Goal: Information Seeking & Learning: Check status

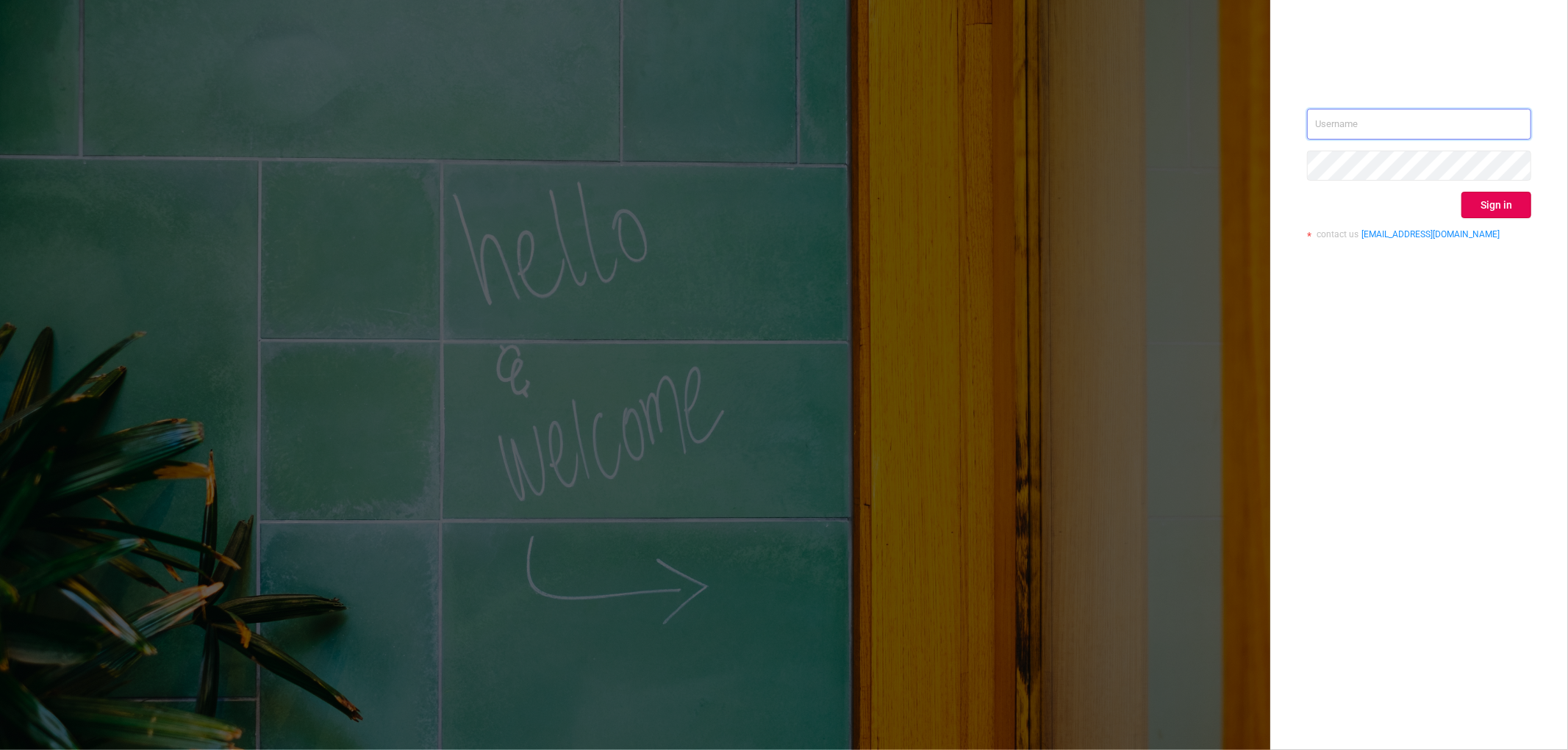
type input "[EMAIL_ADDRESS][DOMAIN_NAME]"
click at [1516, 187] on div "[EMAIL_ADDRESS][DOMAIN_NAME] Sign in contact us [EMAIL_ADDRESS][DOMAIN_NAME]" at bounding box center [1419, 180] width 224 height 142
click at [1503, 200] on button "Sign in" at bounding box center [1495, 205] width 70 height 26
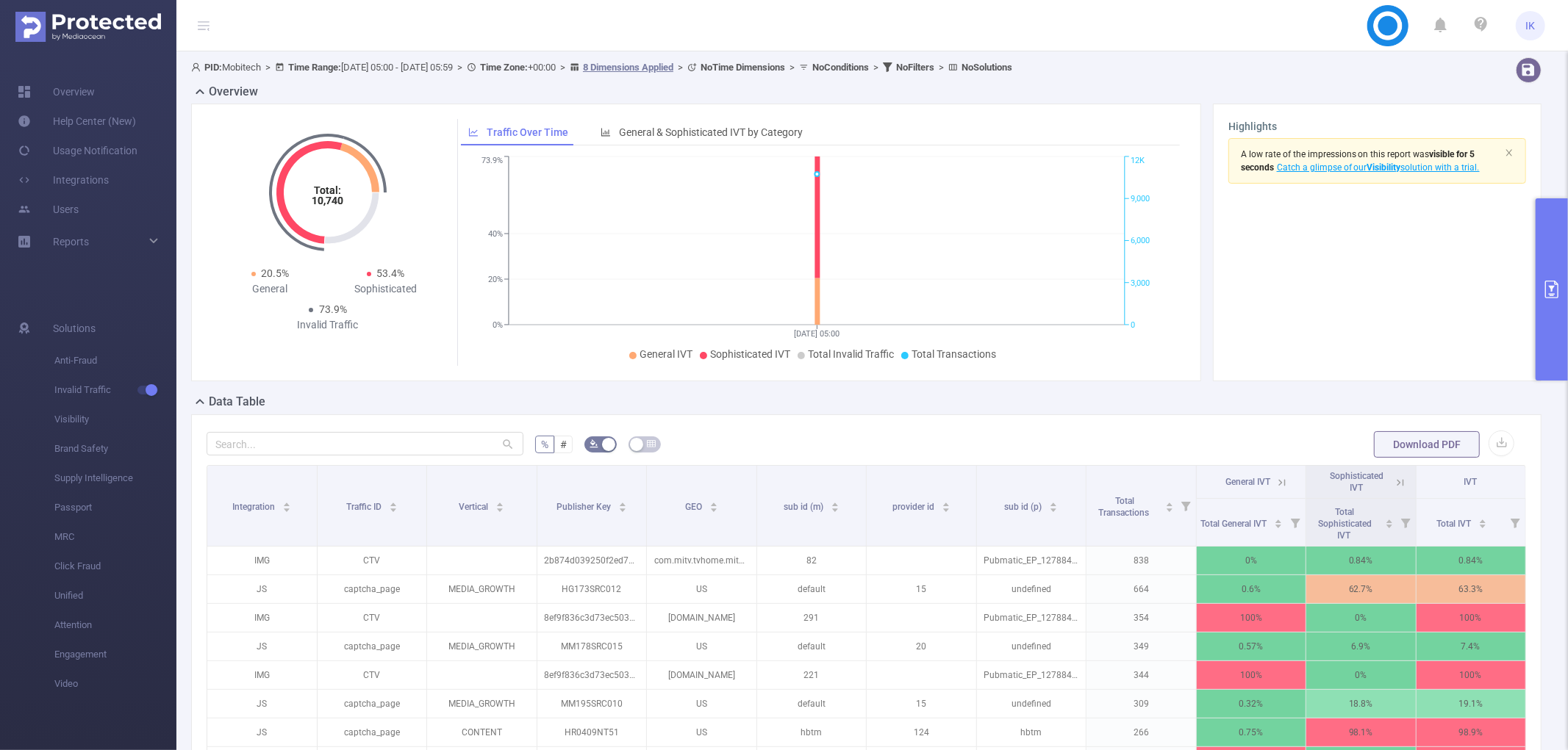
click at [1527, 310] on div "Highlights A low rate of the impressions on this report was visible for 5 secon…" at bounding box center [1377, 242] width 329 height 277
drag, startPoint x: 1530, startPoint y: 309, endPoint x: 1537, endPoint y: 304, distance: 8.6
click at [1532, 309] on div "Highlights A low rate of the impressions on this report was visible for 5 secon…" at bounding box center [1377, 242] width 341 height 277
click at [1537, 303] on button "primary" at bounding box center [1551, 289] width 33 height 182
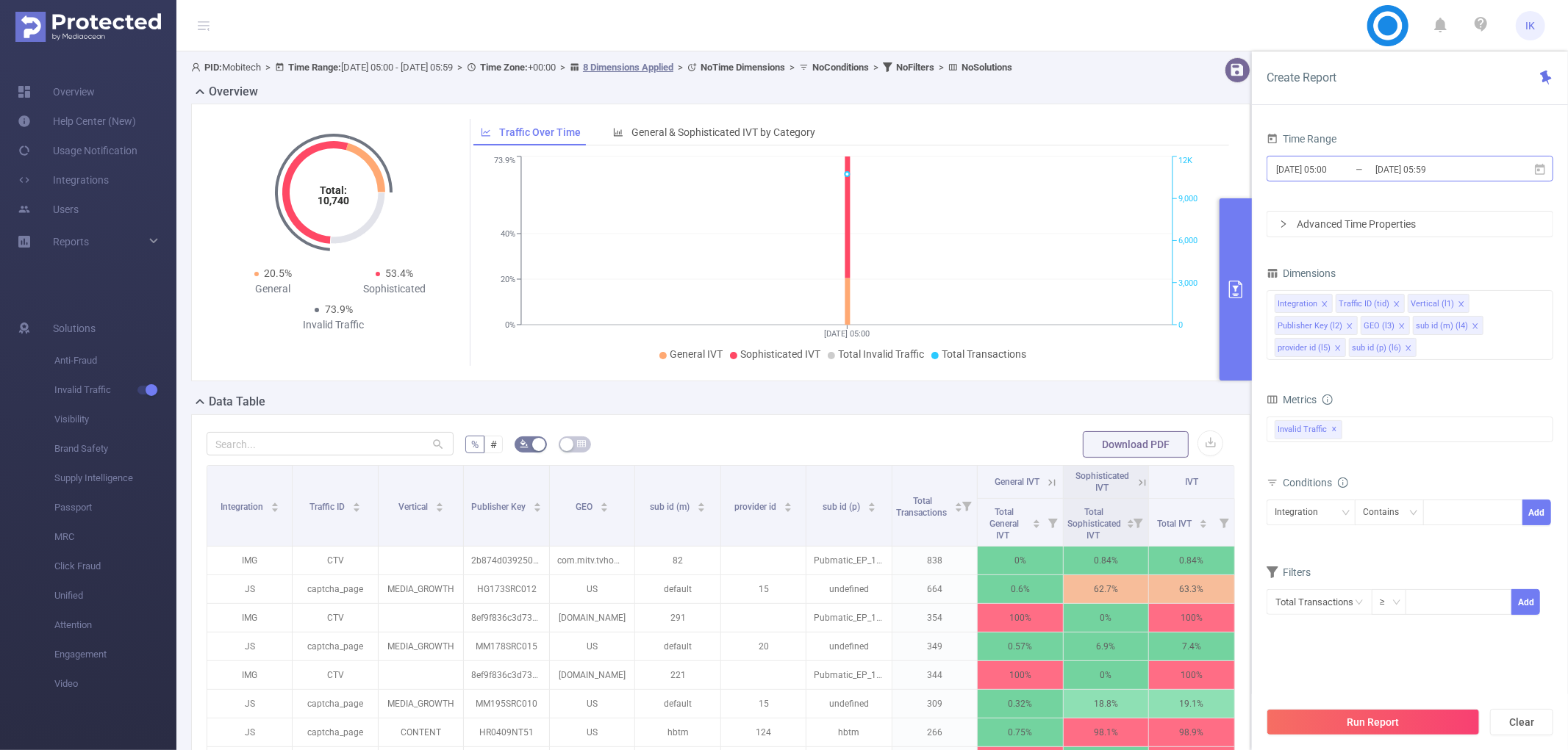
click at [1351, 167] on input "[DATE] 05:00" at bounding box center [1334, 168] width 119 height 20
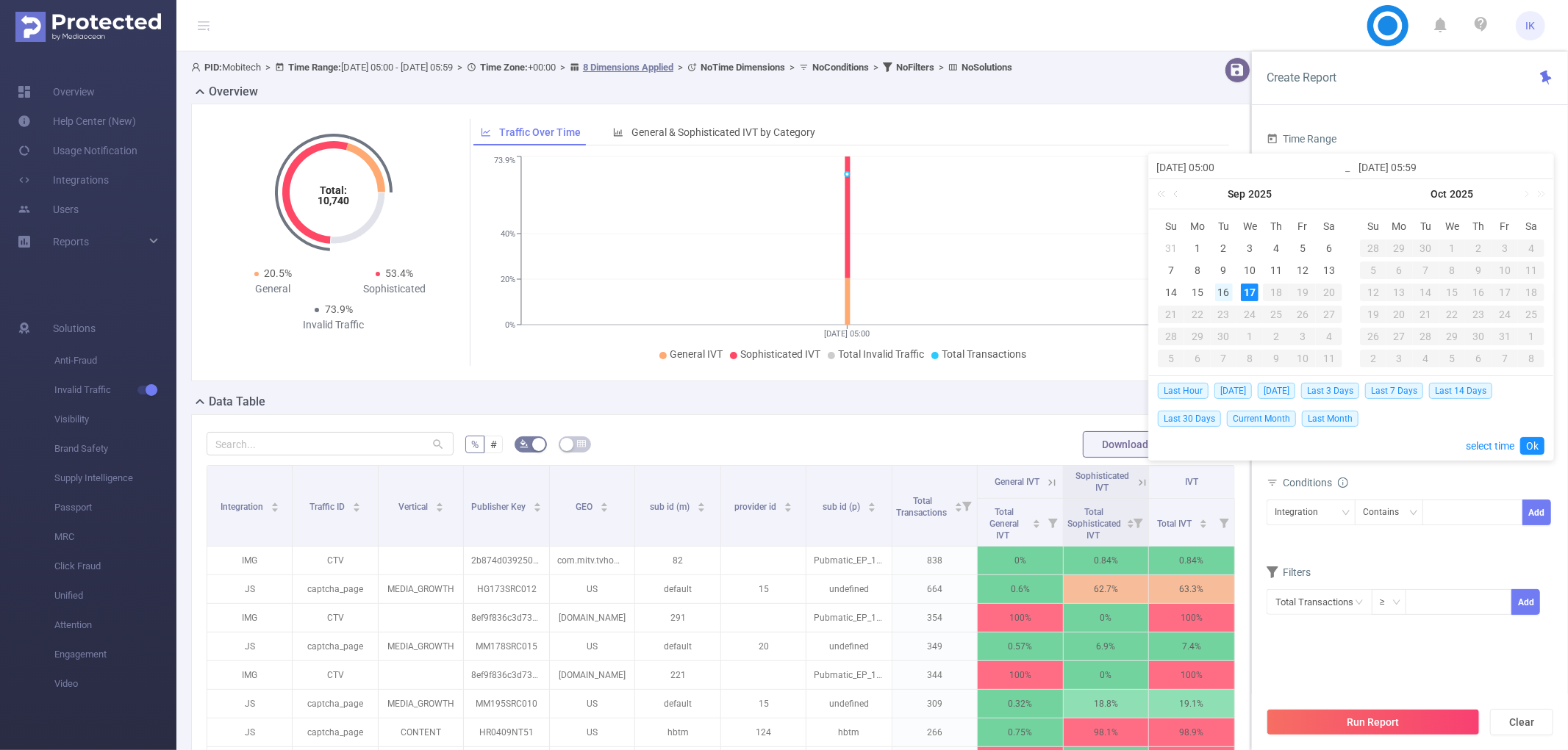
click at [1220, 295] on div "16" at bounding box center [1223, 292] width 18 height 18
click at [1247, 294] on div "17" at bounding box center [1250, 292] width 18 height 18
type input "[DATE] 05:00"
click at [1527, 445] on link "Ok" at bounding box center [1533, 446] width 24 height 18
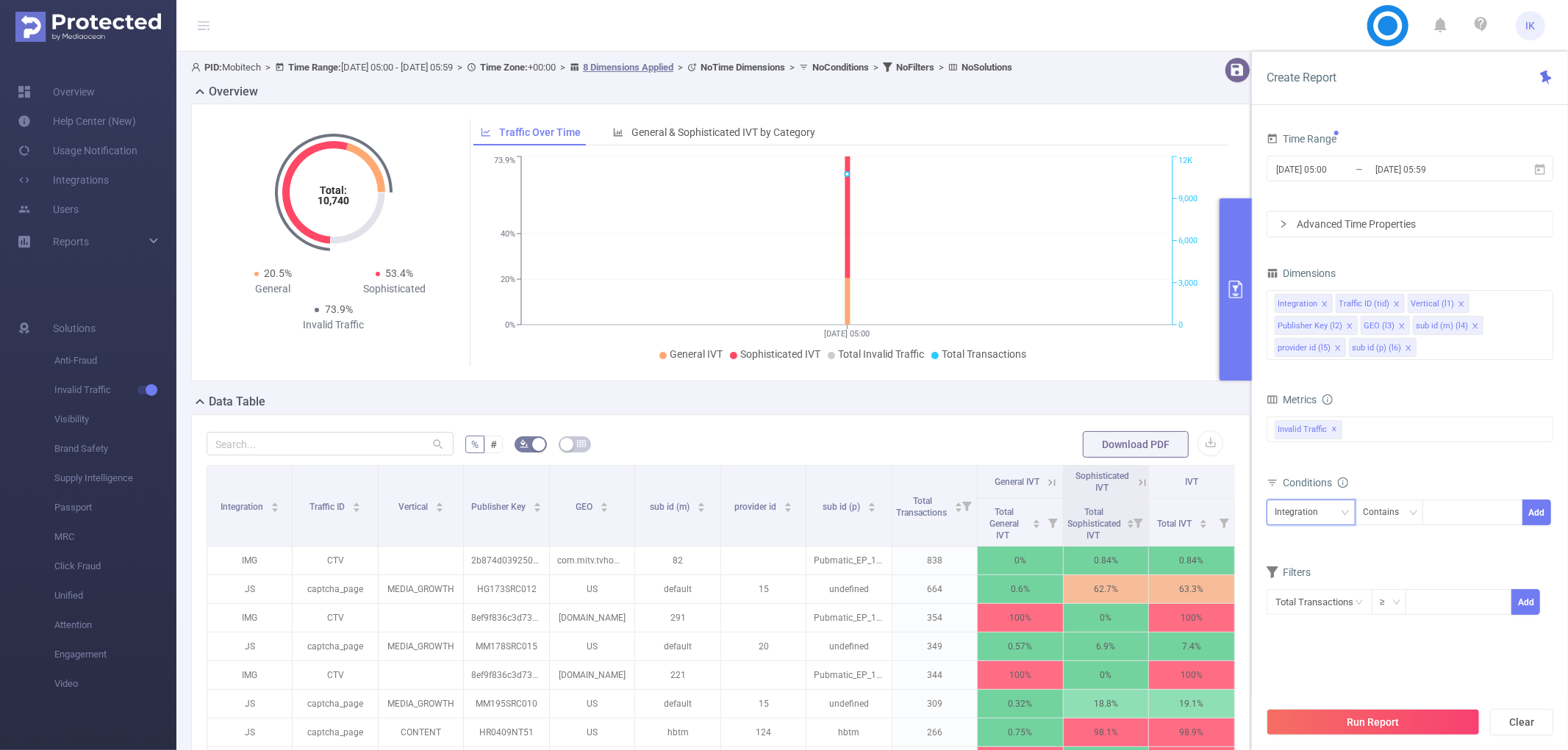
click at [1335, 522] on div "Integration" at bounding box center [1311, 513] width 73 height 24
click at [1342, 607] on li "Publisher Key (l2)" at bounding box center [1315, 613] width 97 height 23
click at [1391, 513] on div "Contains" at bounding box center [1386, 513] width 47 height 24
click at [1386, 567] on li "Is" at bounding box center [1403, 566] width 98 height 23
click at [1434, 504] on input at bounding box center [1433, 513] width 7 height 20
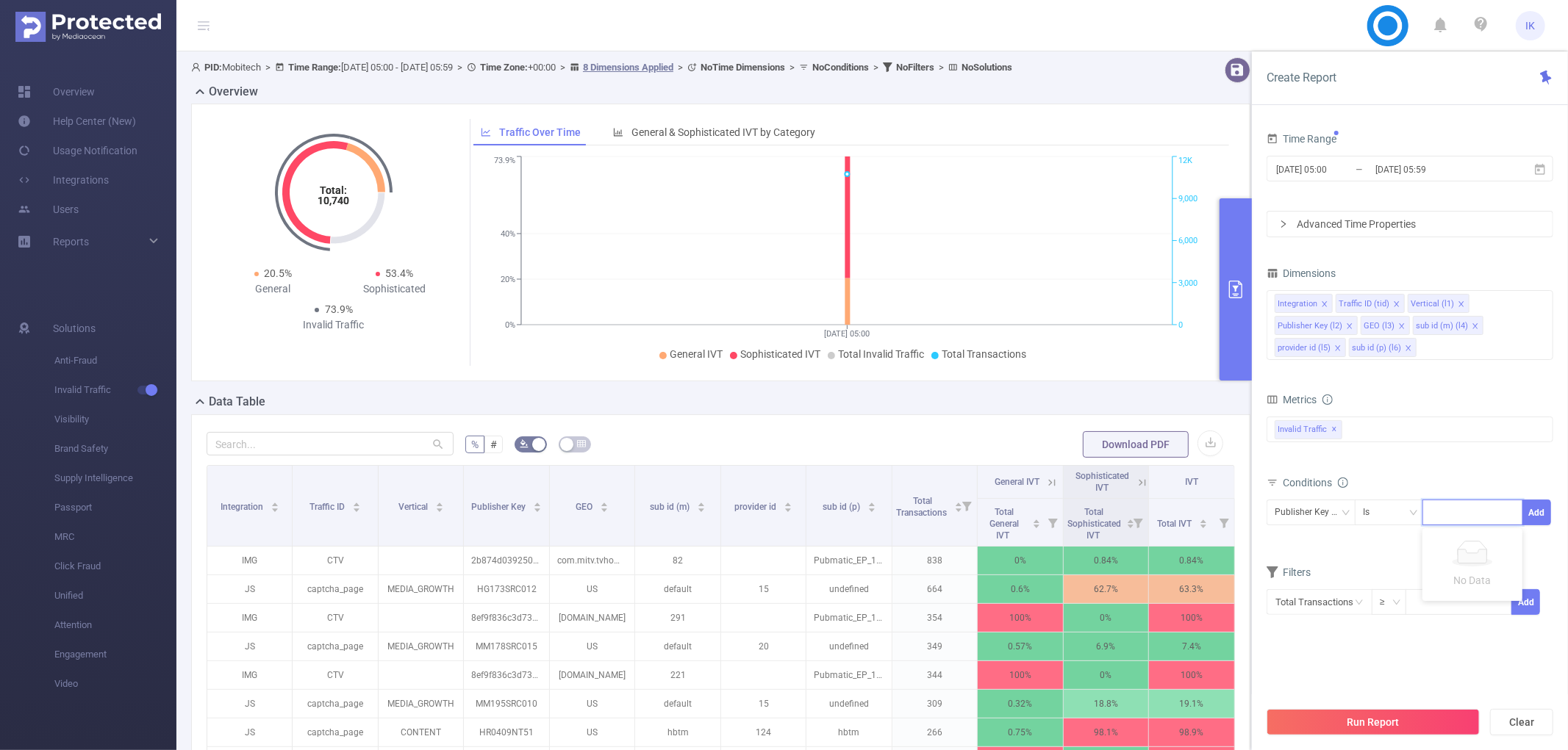
paste input "LNV2201MG"
type input "LNV2201MG"
drag, startPoint x: 1444, startPoint y: 537, endPoint x: 1452, endPoint y: 534, distance: 8.5
click at [1445, 537] on li "LNV2201MG" at bounding box center [1472, 542] width 100 height 23
click at [1525, 508] on button "Add" at bounding box center [1536, 513] width 29 height 26
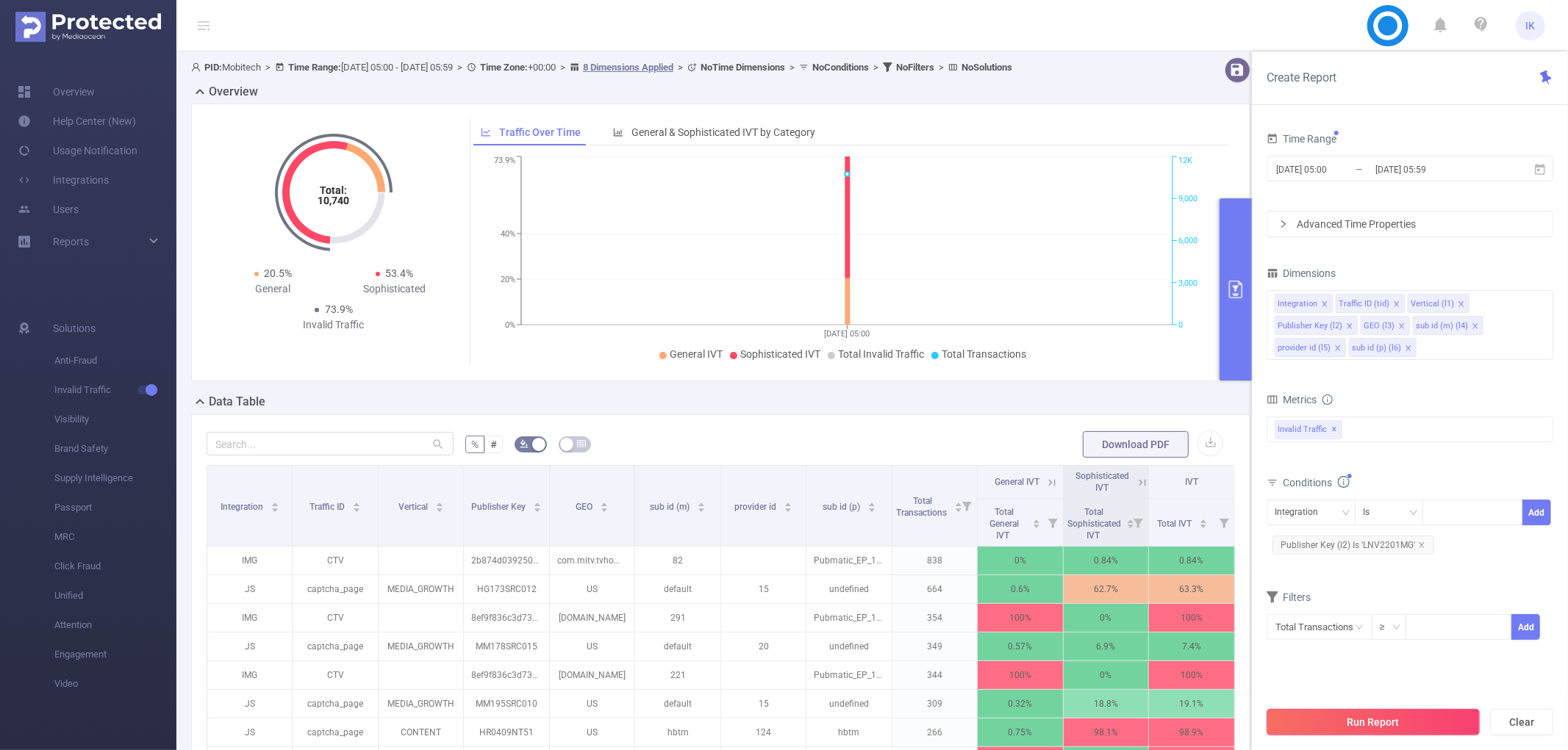
click at [1427, 720] on button "Run Report" at bounding box center [1372, 722] width 213 height 26
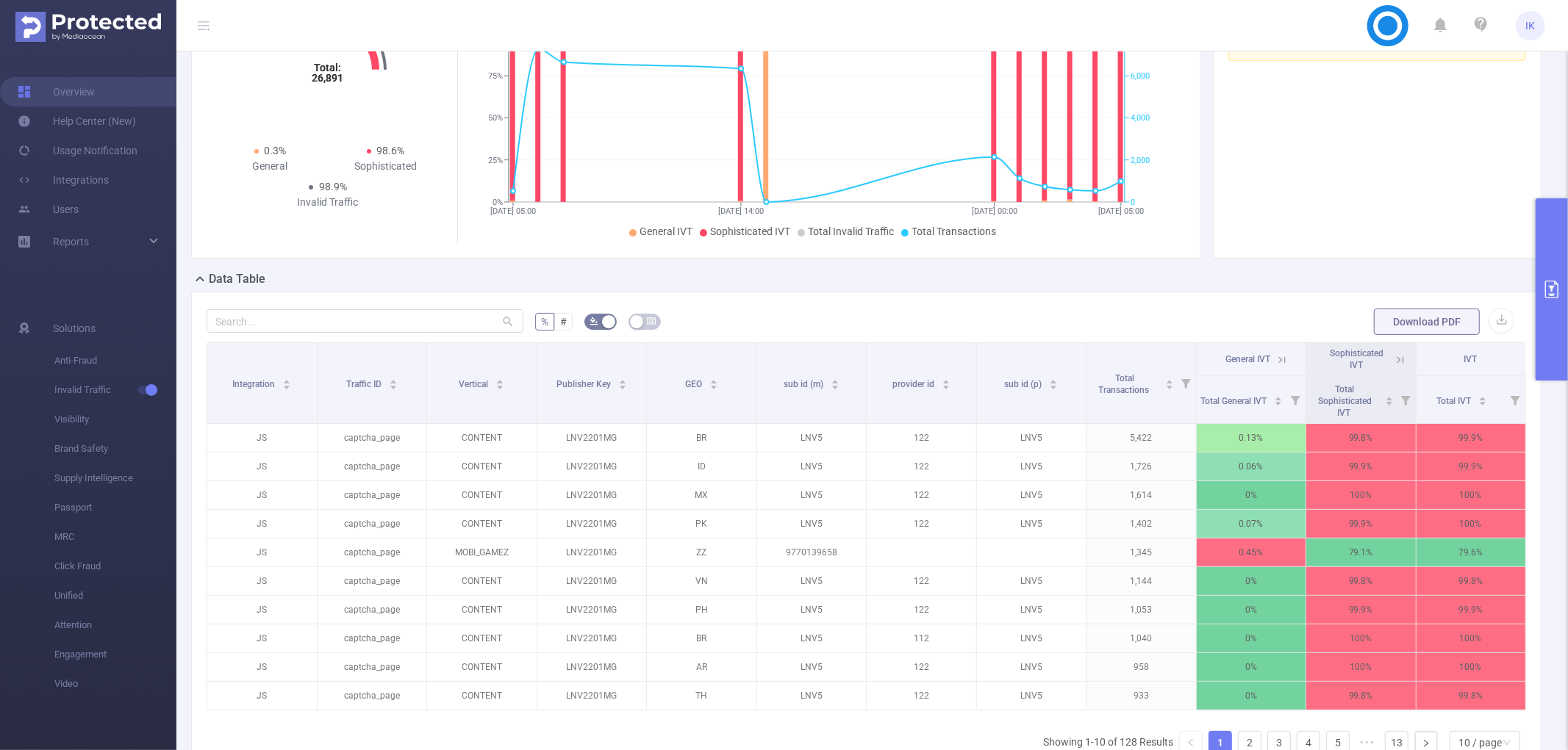
scroll to position [245, 0]
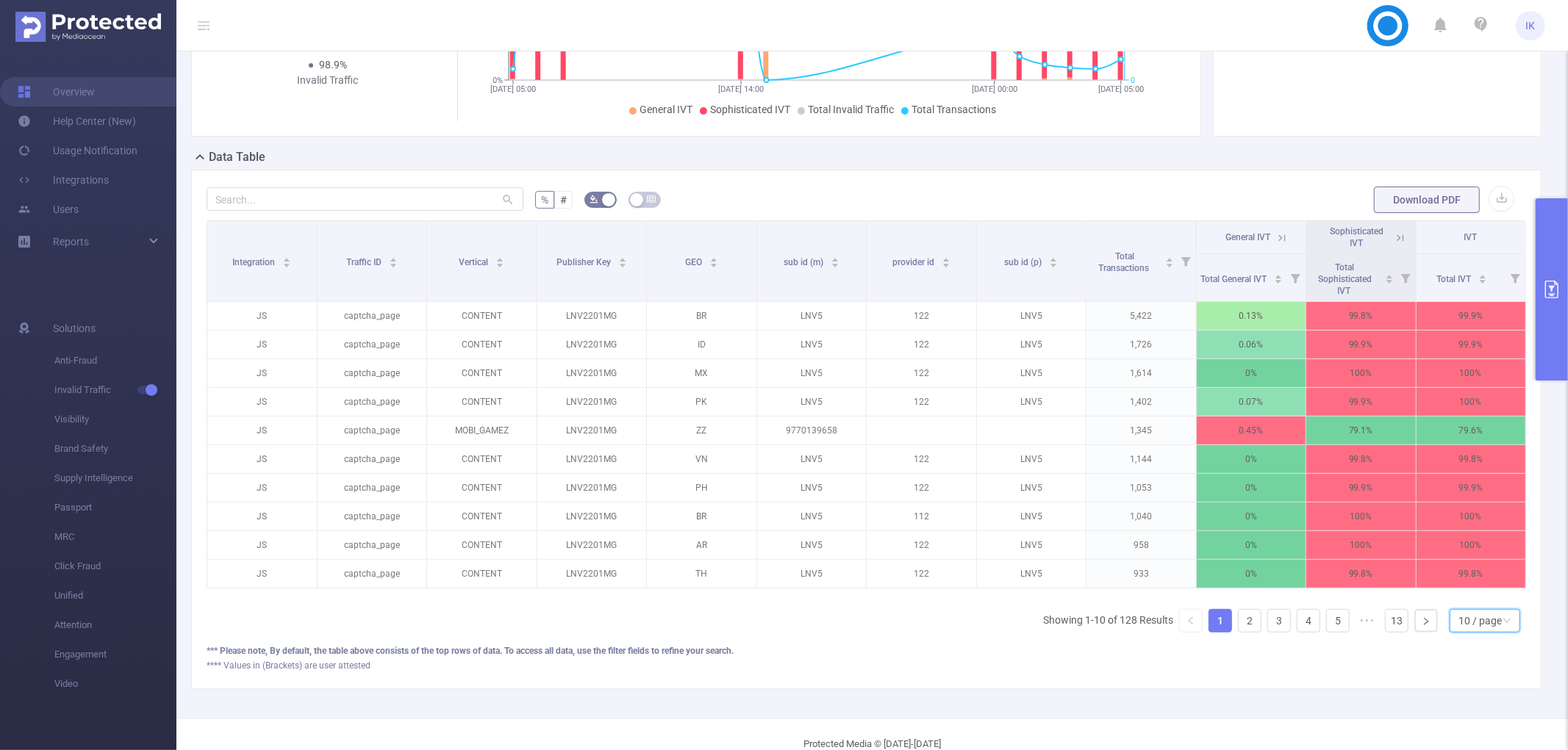
click at [1458, 632] on div "10 / page" at bounding box center [1480, 621] width 44 height 22
click at [1463, 609] on li "50 / page" at bounding box center [1472, 608] width 71 height 23
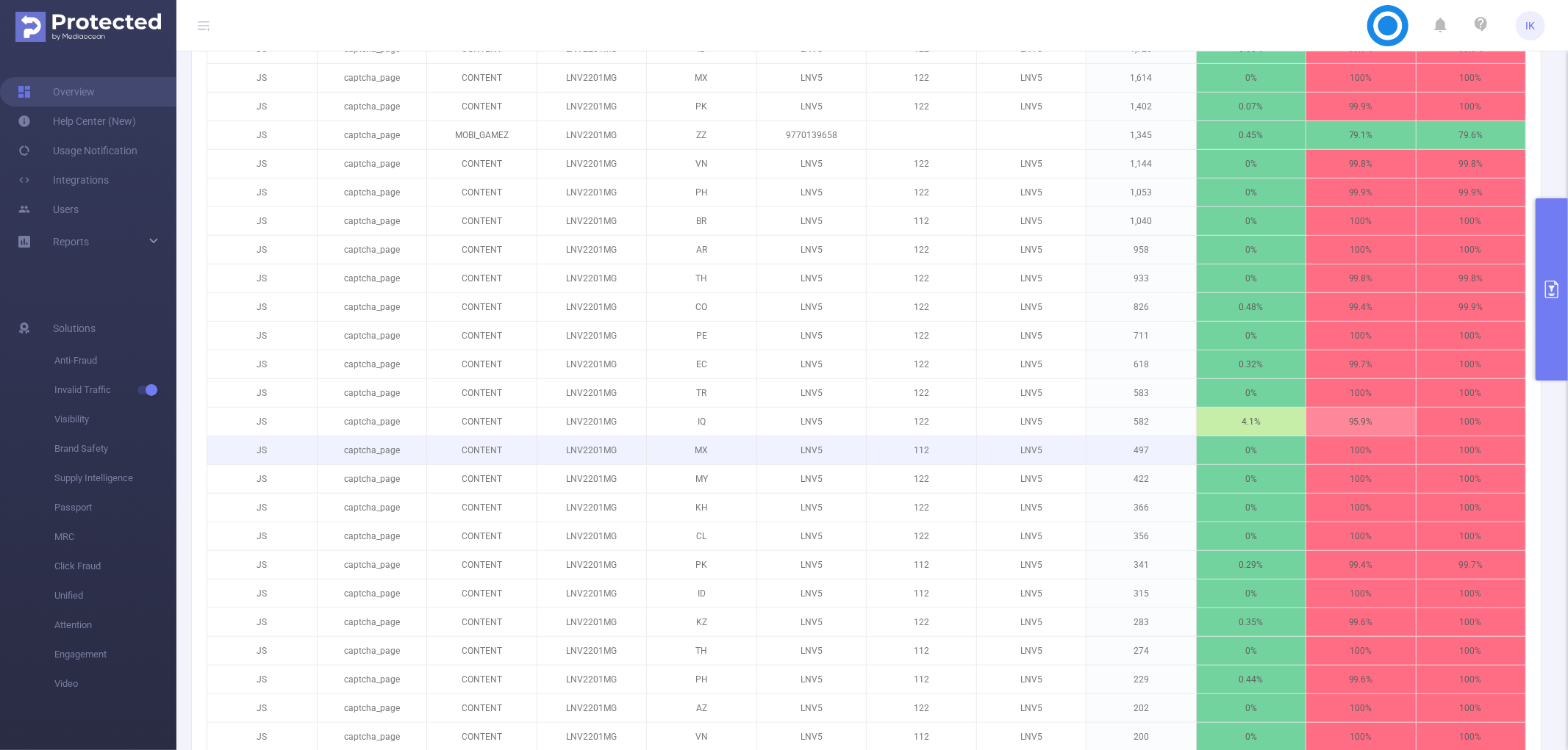
scroll to position [132, 0]
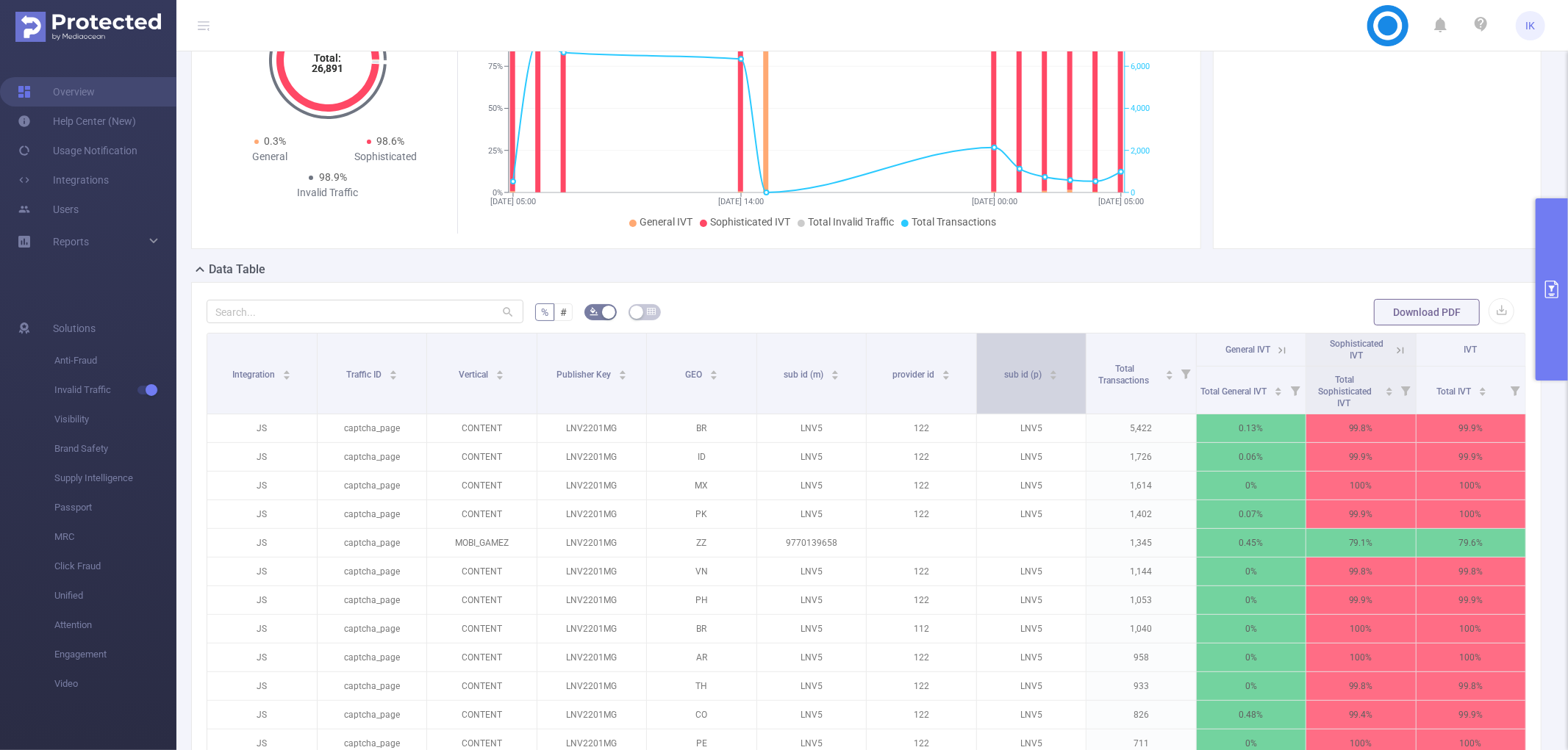
click at [1030, 381] on div "sub id (p)" at bounding box center [1031, 373] width 54 height 15
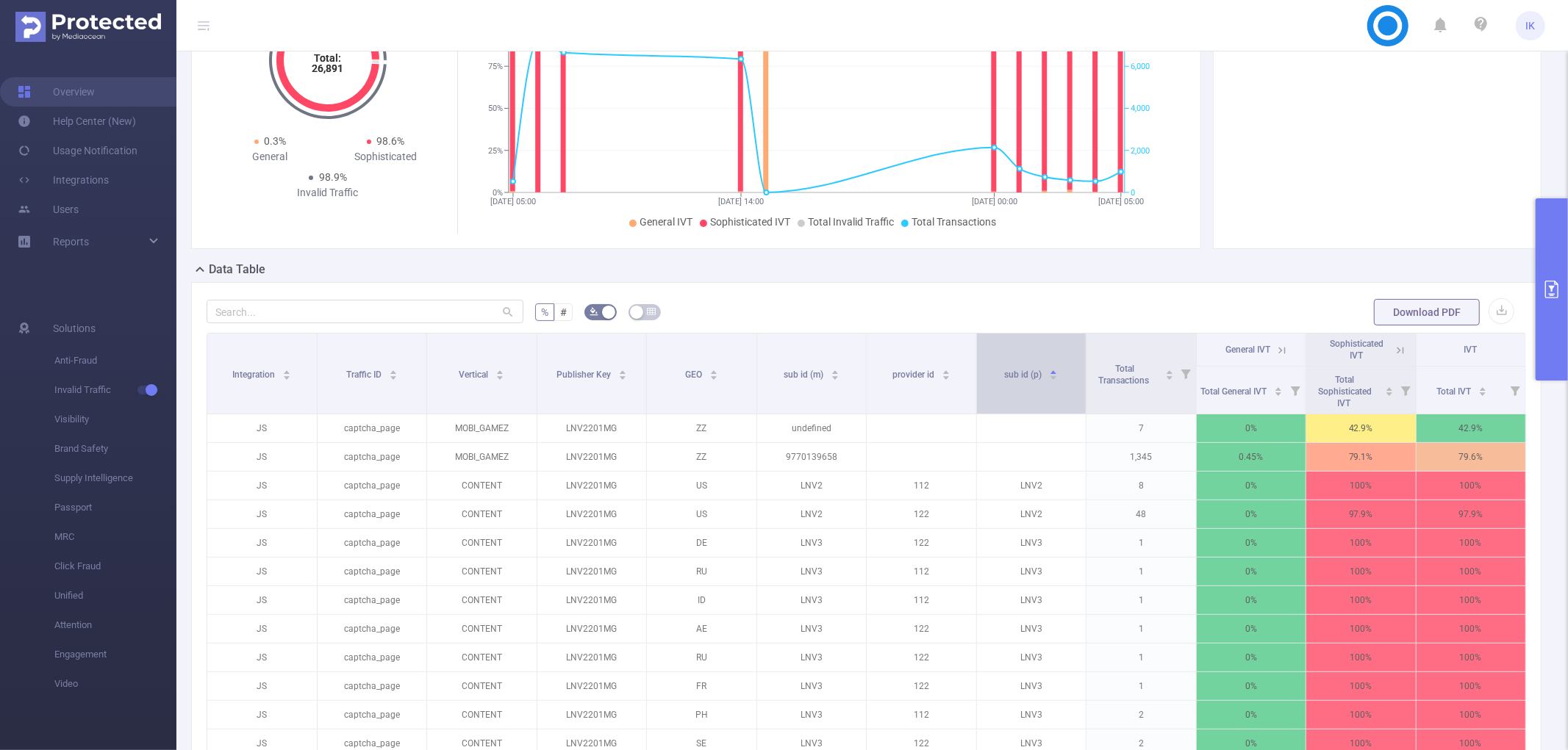
click at [1030, 381] on div "sub id (p)" at bounding box center [1031, 373] width 54 height 15
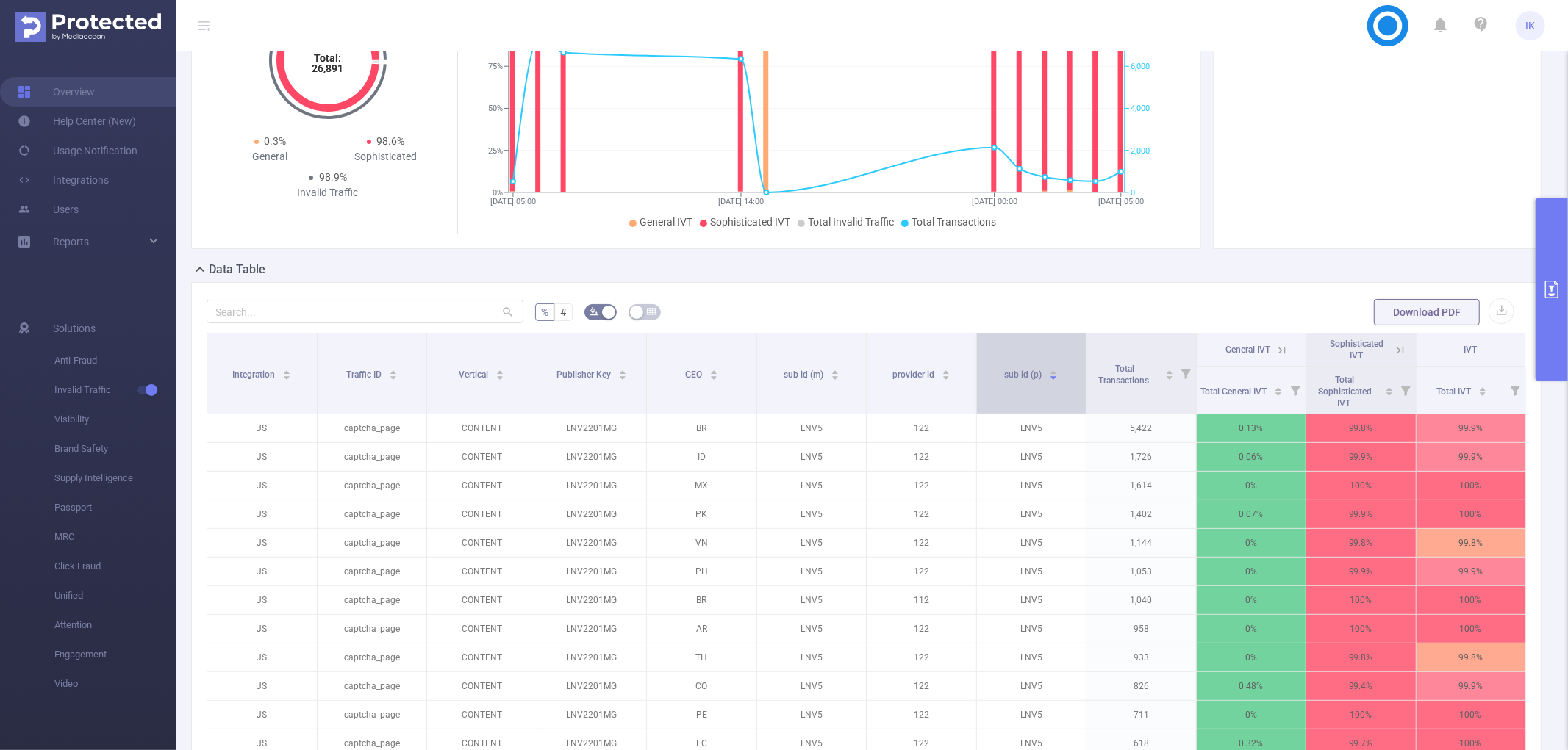
click at [1030, 381] on div "sub id (p)" at bounding box center [1031, 373] width 54 height 15
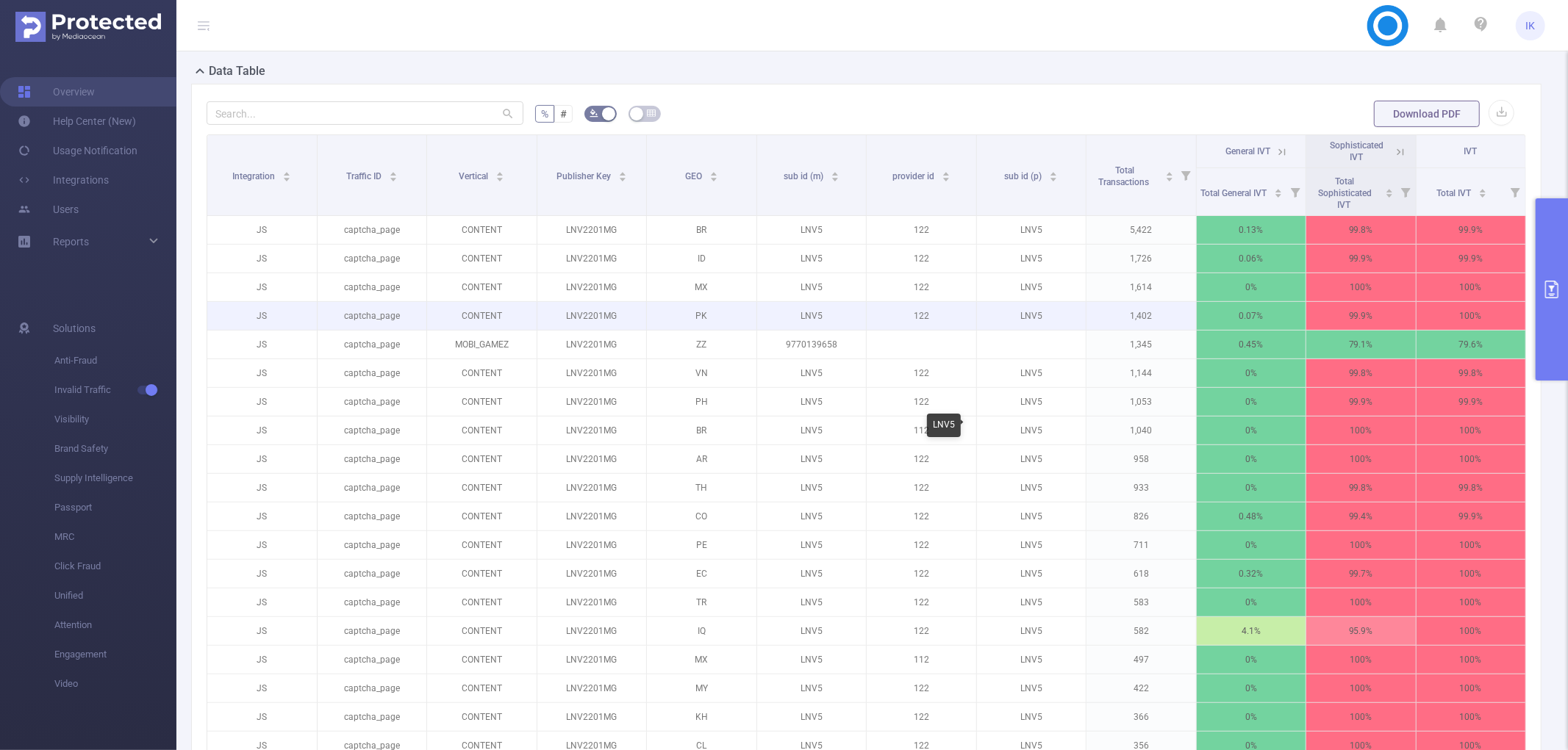
scroll to position [214, 0]
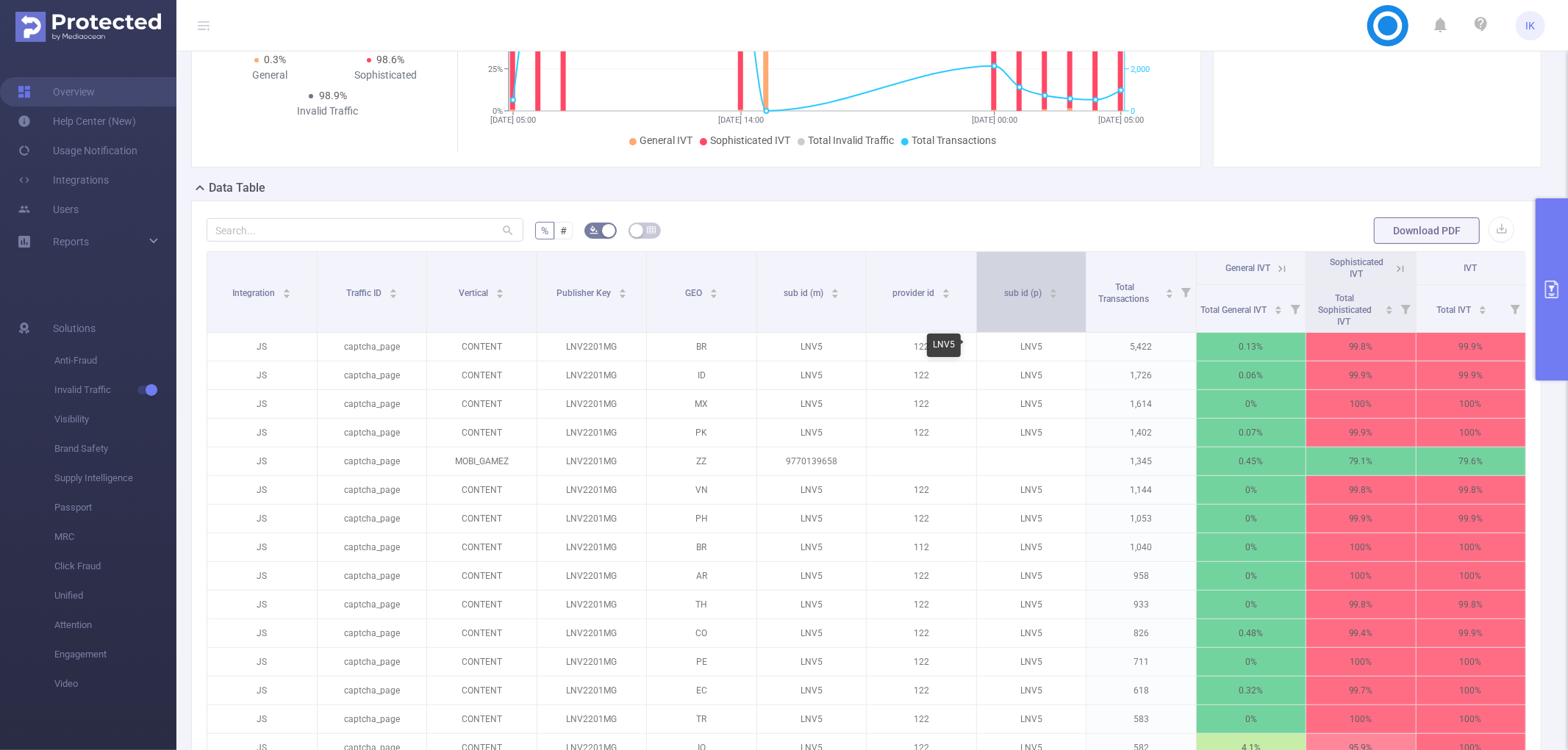
click at [1020, 291] on span "sub id (p)" at bounding box center [1023, 292] width 40 height 10
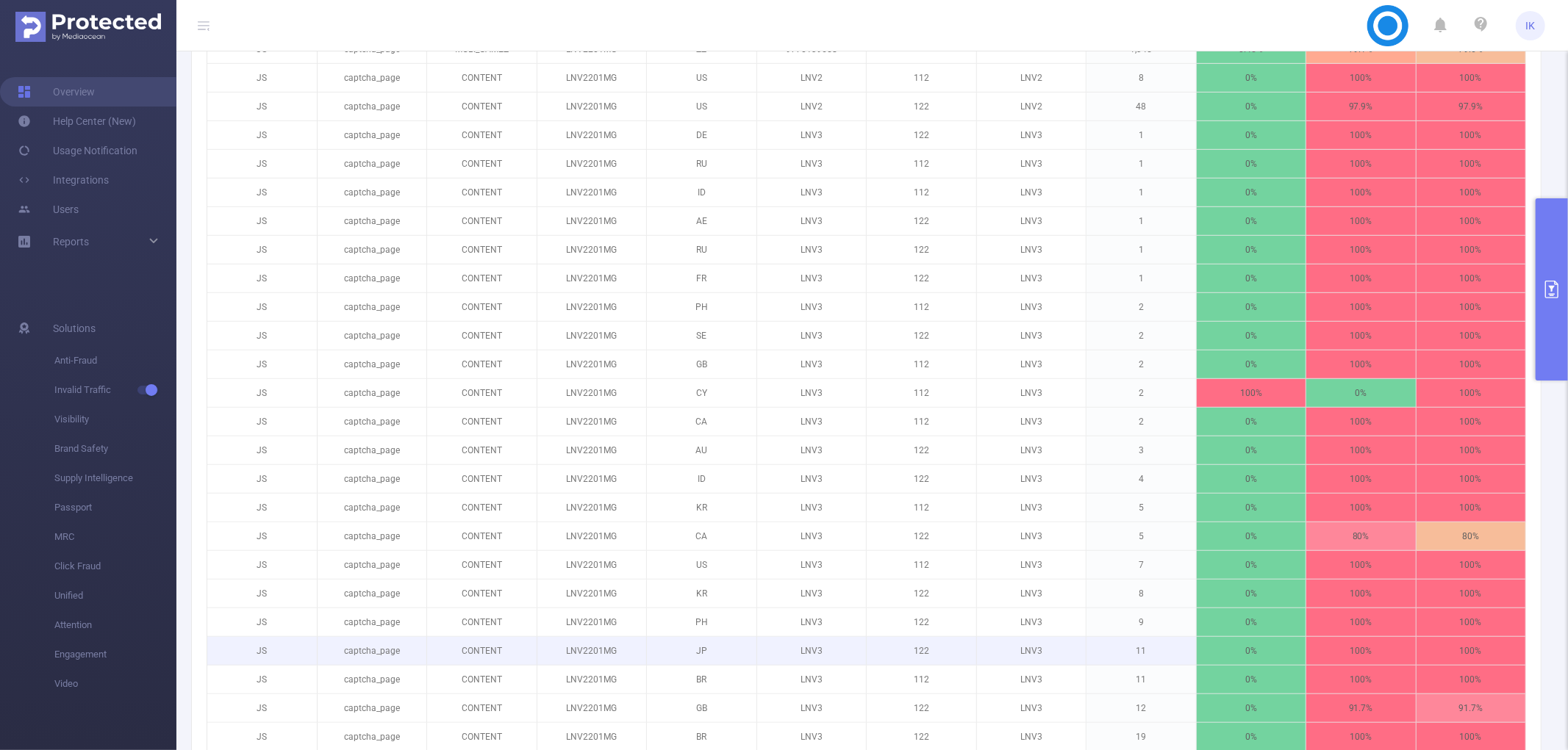
scroll to position [622, 0]
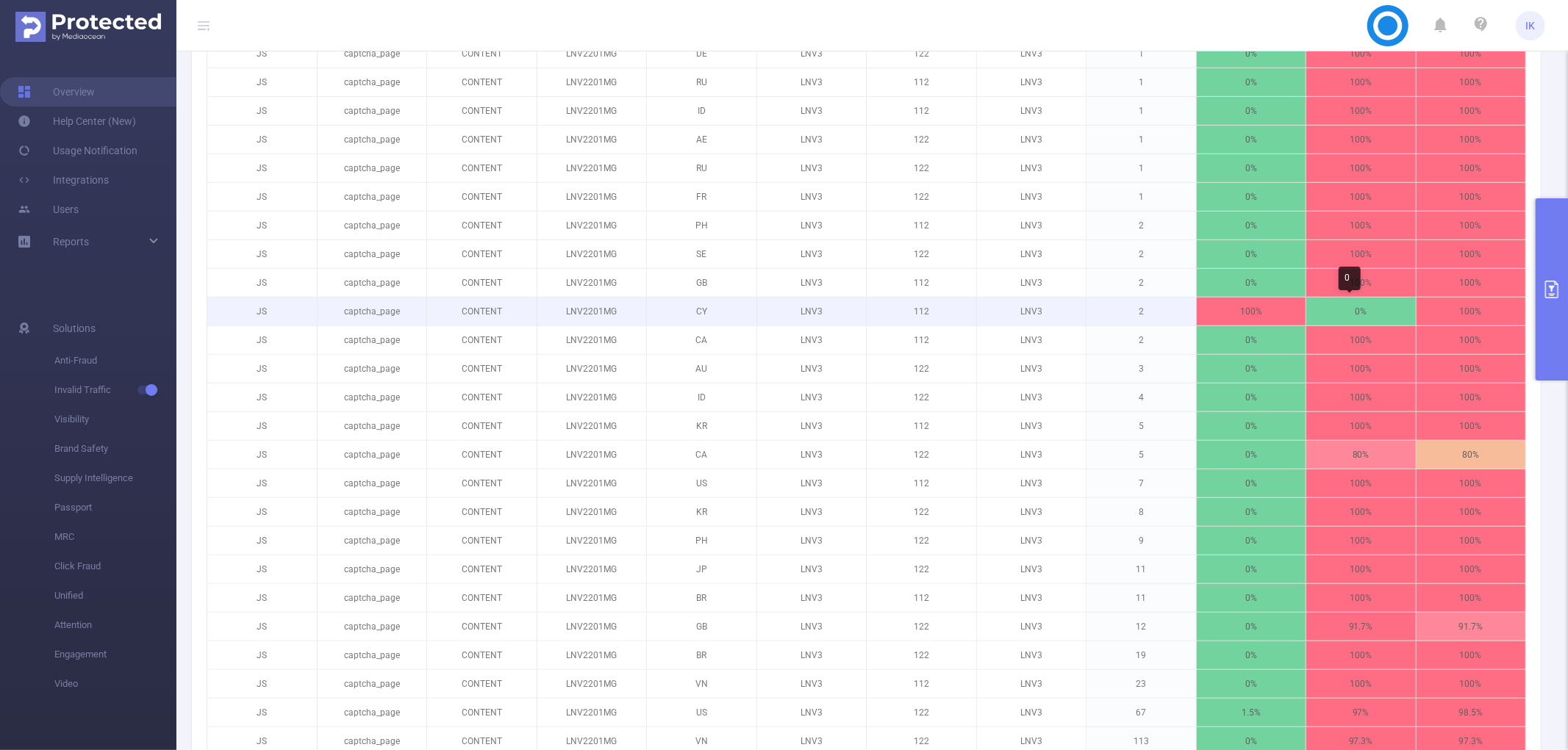
click at [1386, 306] on p "0%" at bounding box center [1361, 312] width 110 height 28
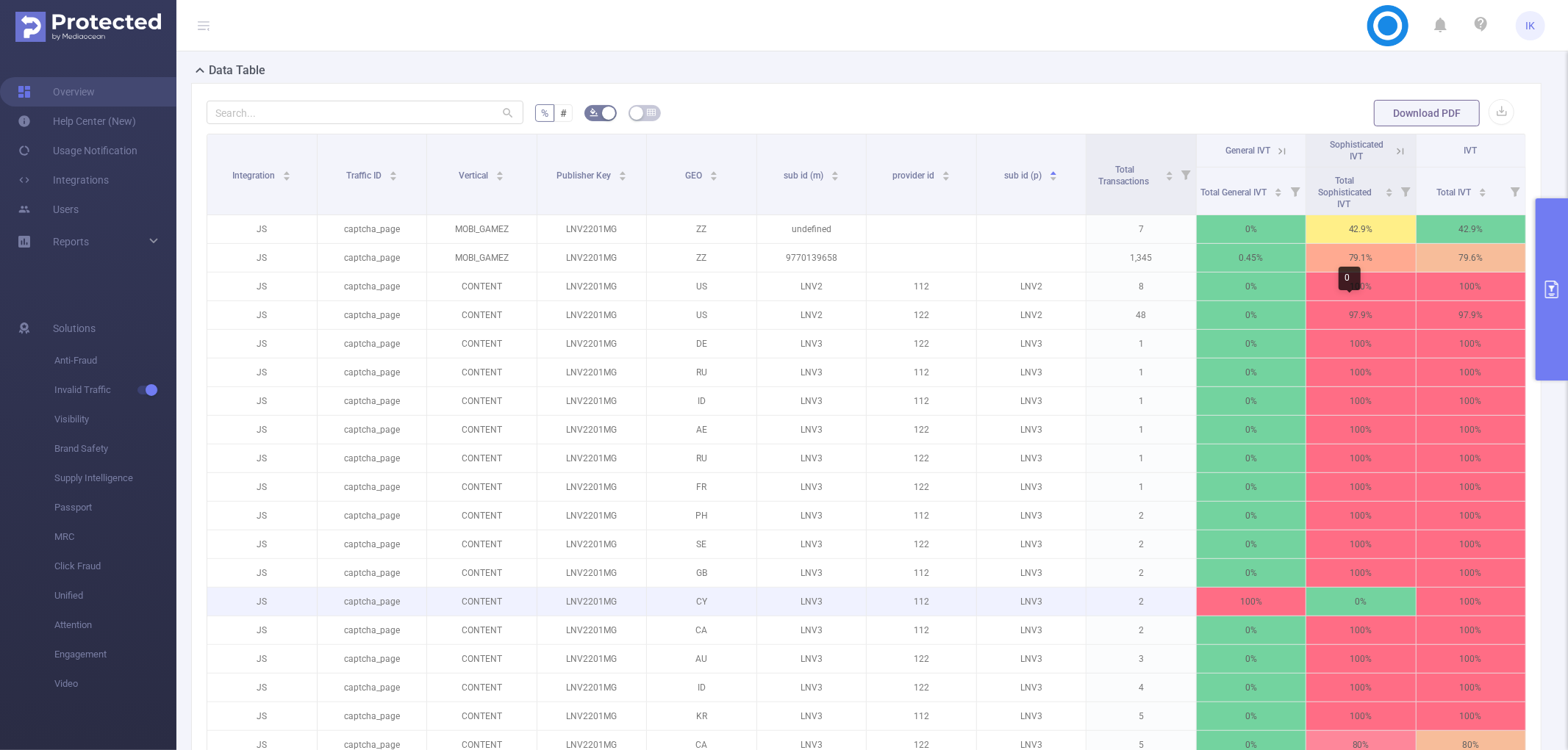
scroll to position [132, 0]
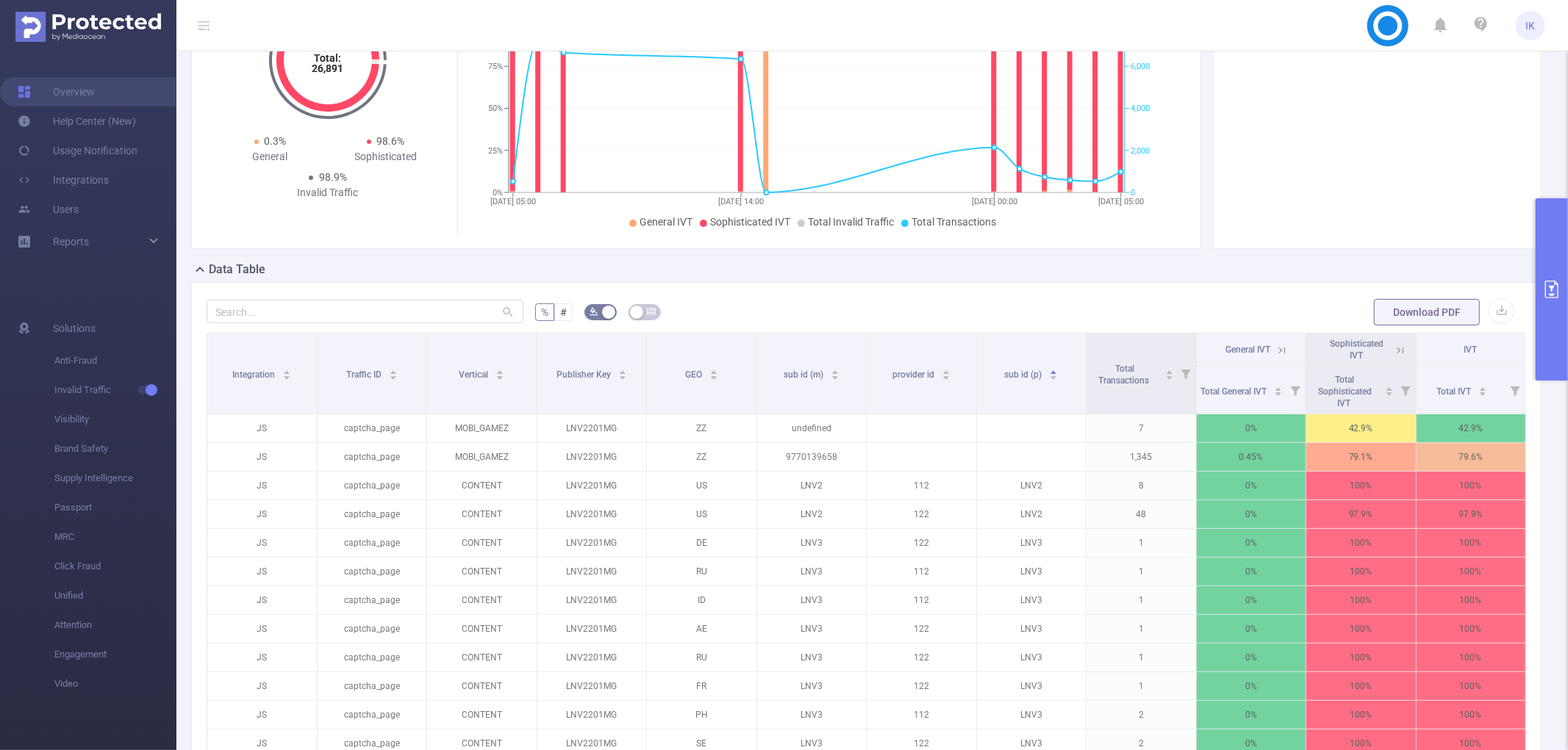
click at [1394, 351] on icon at bounding box center [1400, 350] width 13 height 13
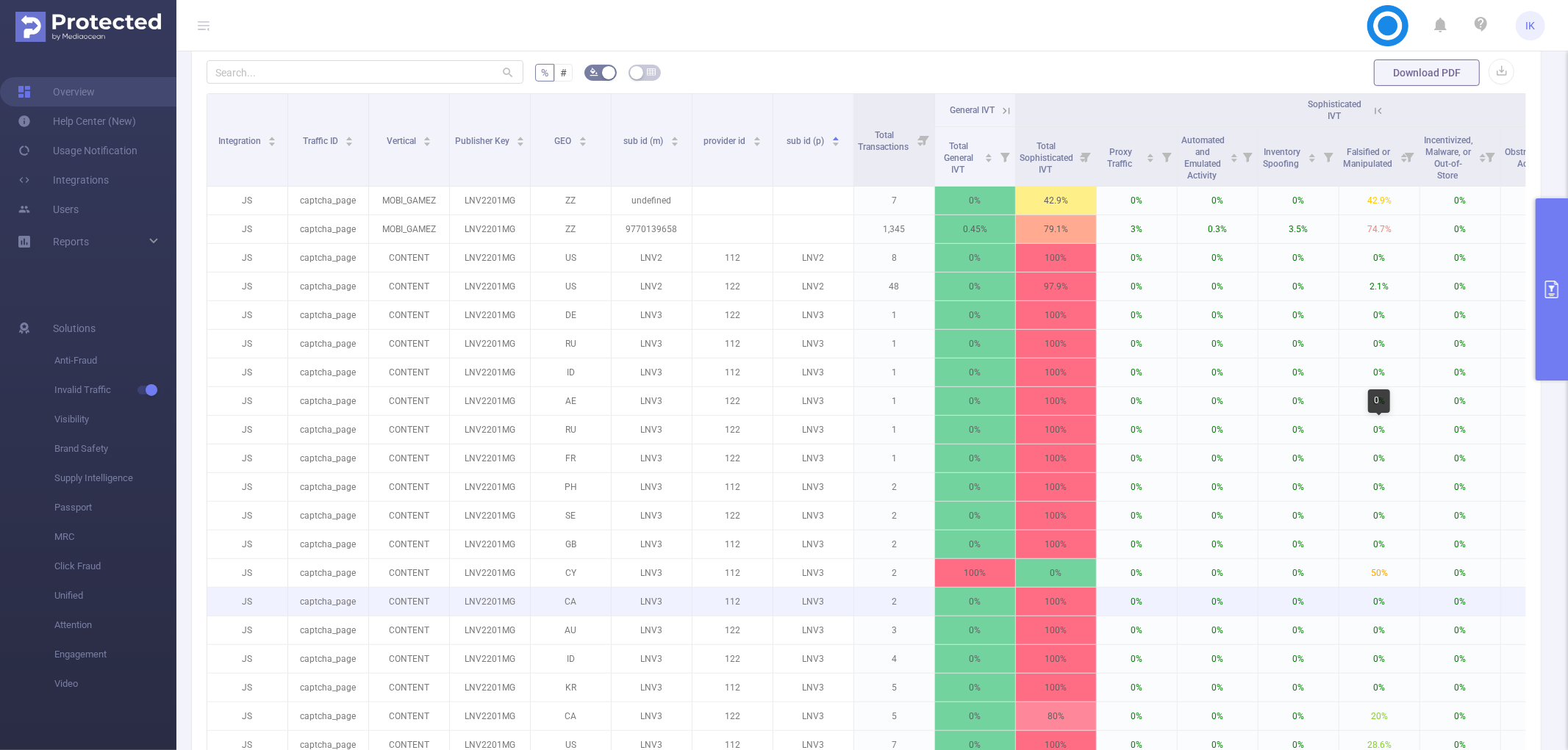
scroll to position [214, 0]
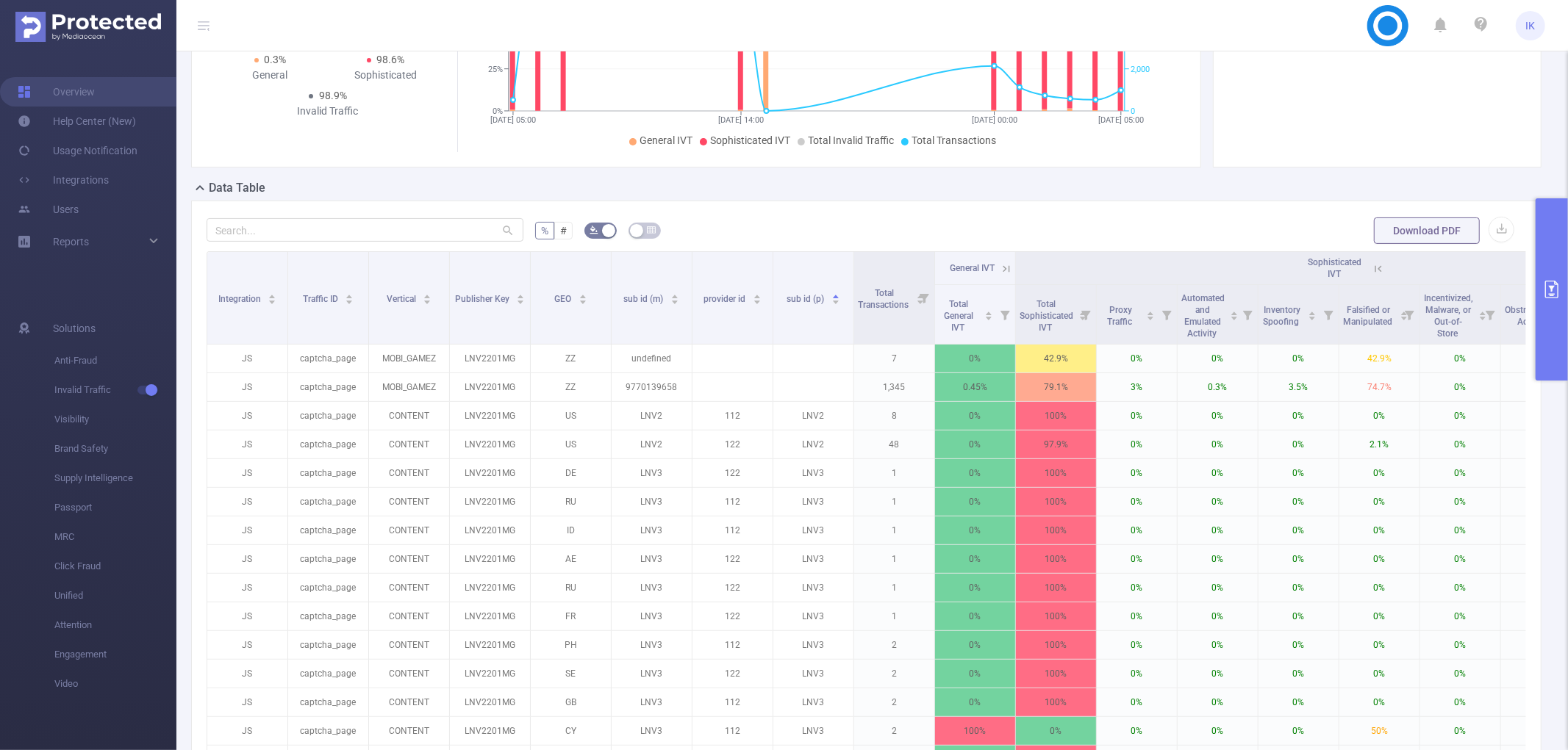
click at [1386, 265] on th "Sophisticated IVT" at bounding box center [1339, 269] width 647 height 33
click at [1383, 269] on icon at bounding box center [1378, 269] width 13 height 13
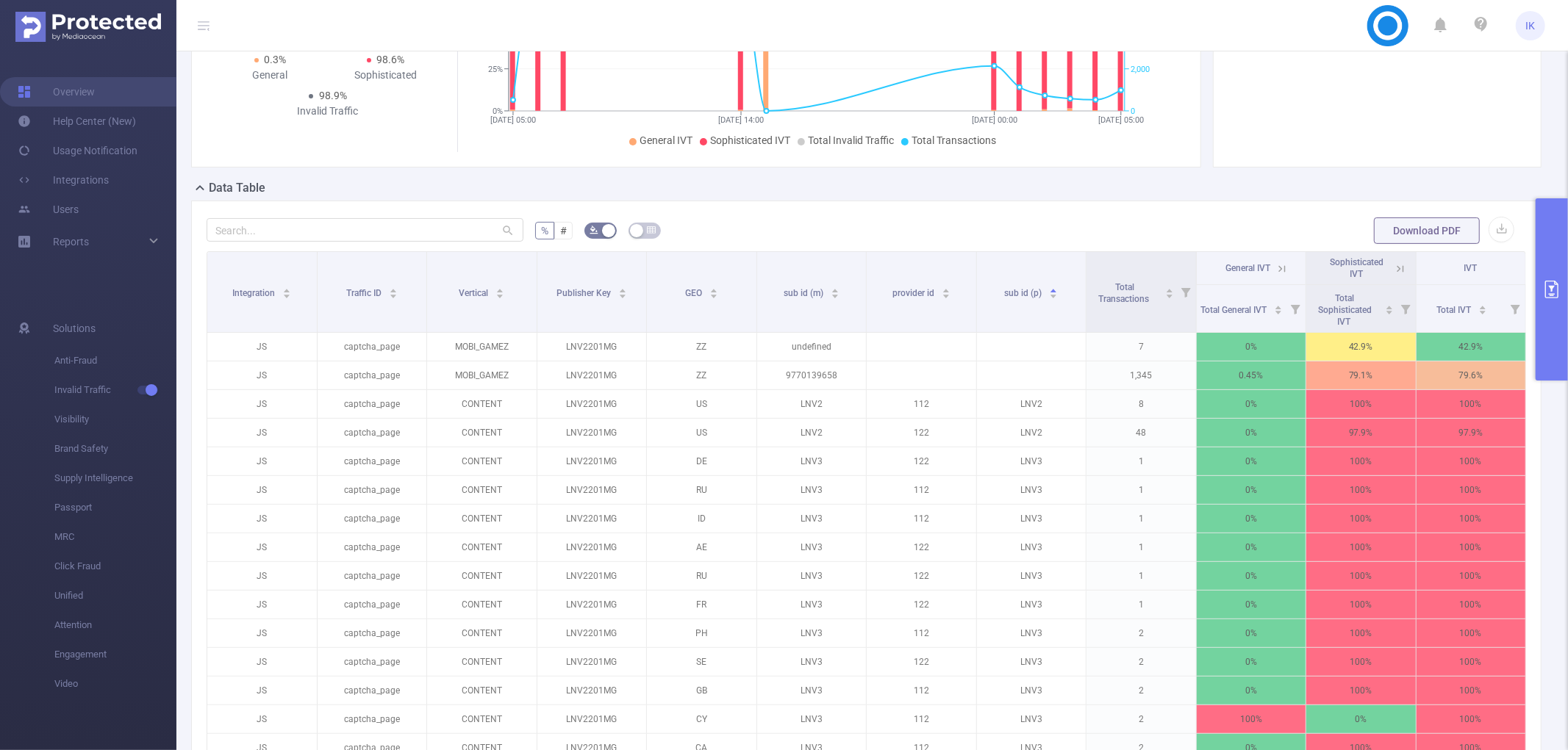
click at [1277, 267] on icon at bounding box center [1282, 269] width 13 height 13
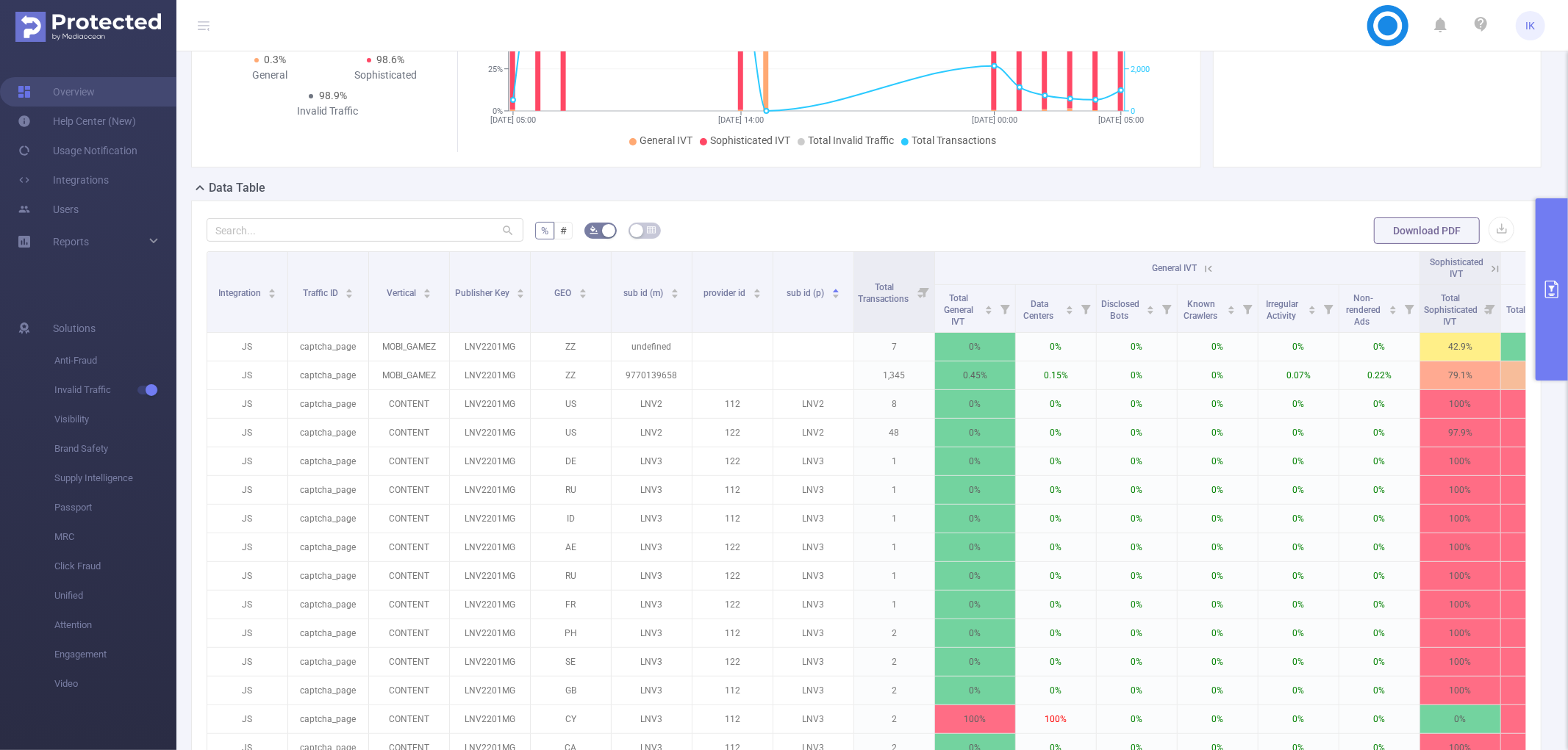
click at [1215, 268] on icon at bounding box center [1209, 269] width 13 height 13
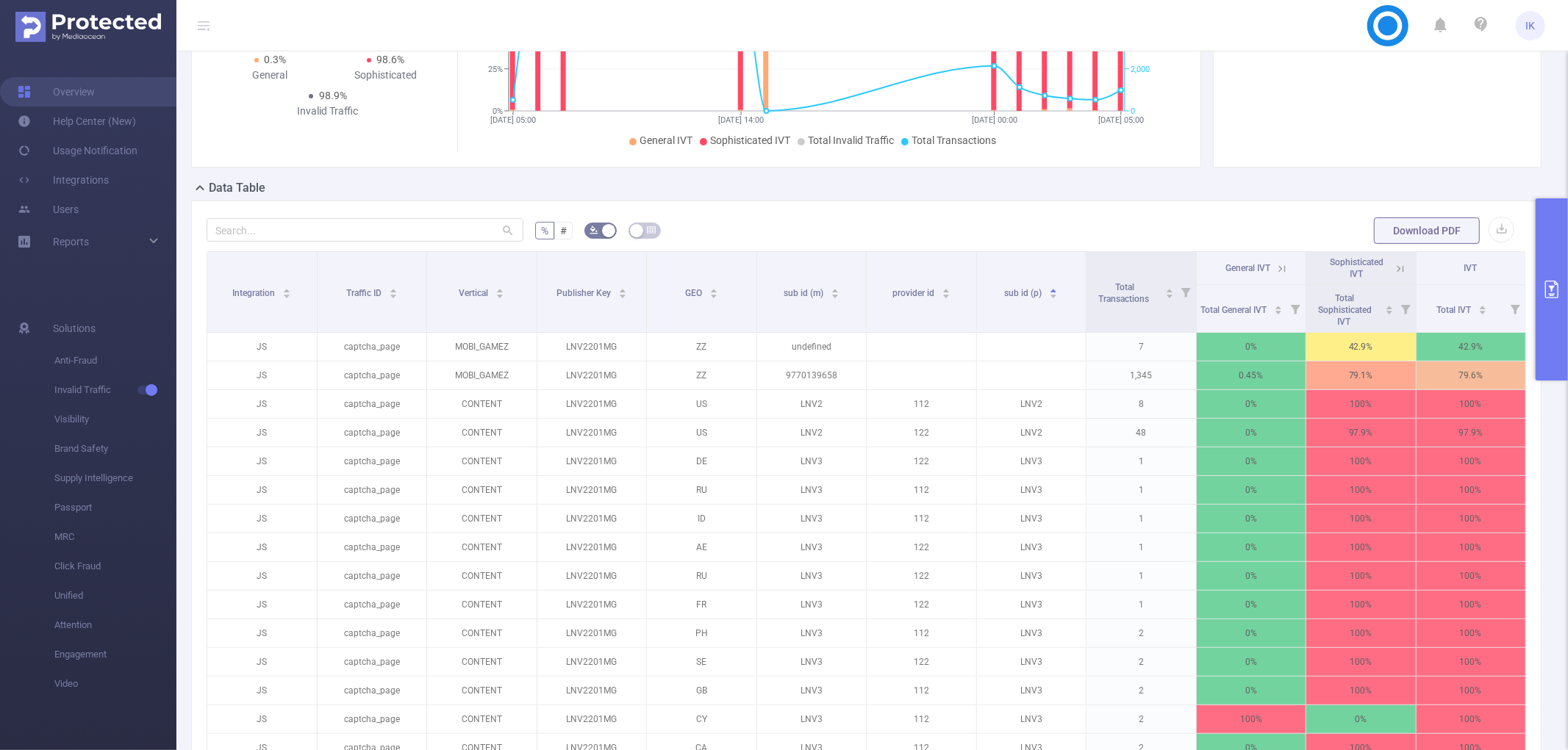
click at [1394, 270] on icon at bounding box center [1400, 269] width 13 height 13
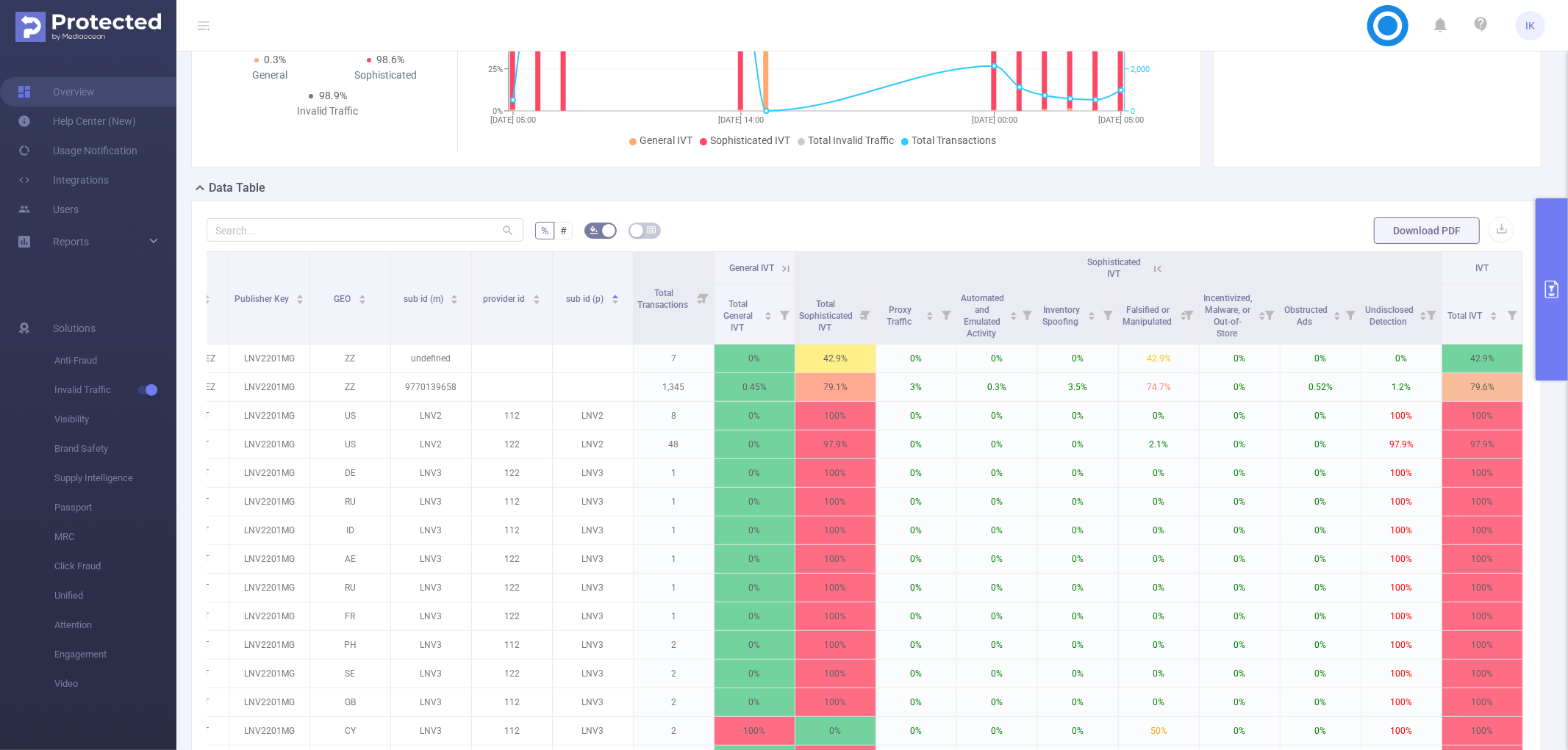
click at [1561, 282] on button "primary" at bounding box center [1551, 289] width 33 height 182
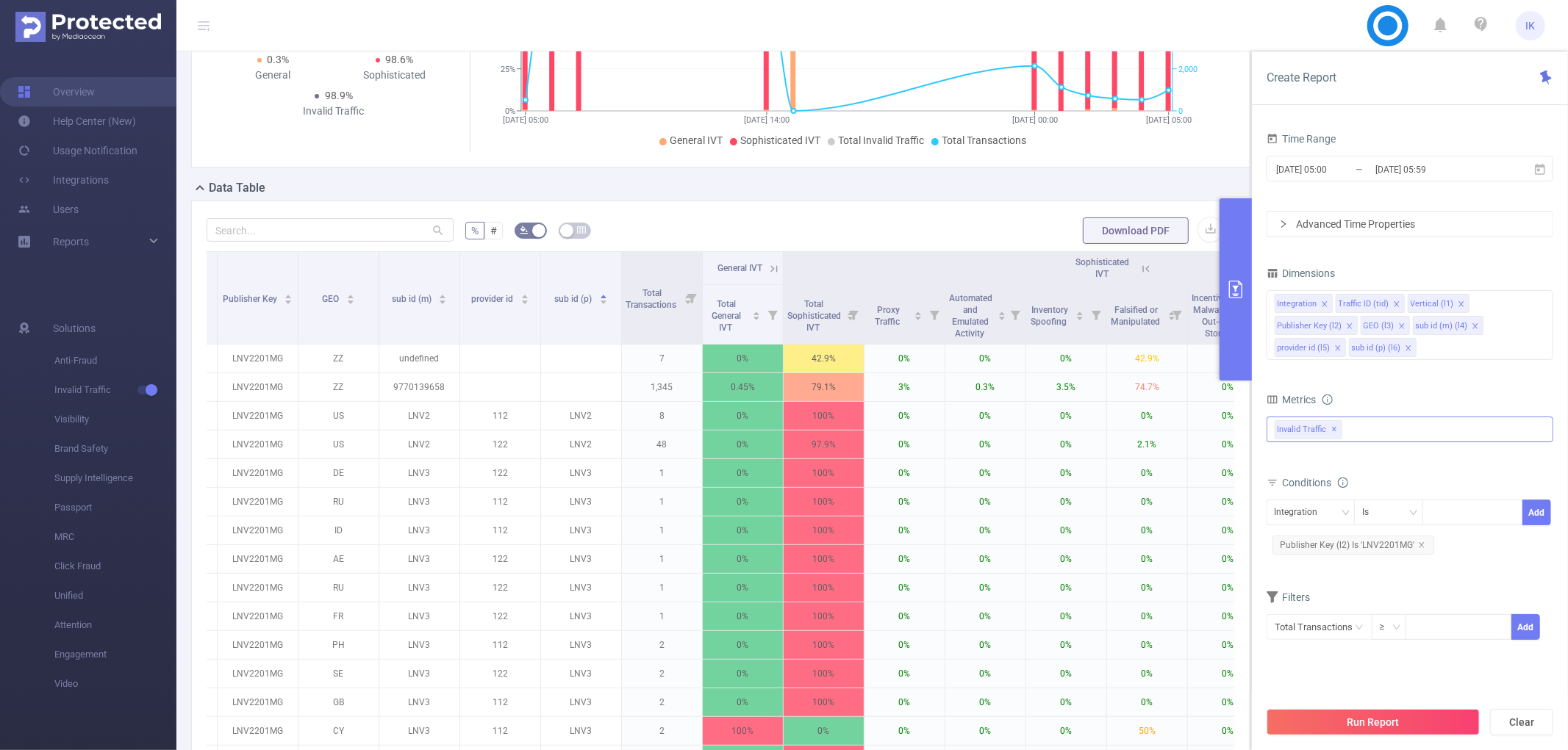
click at [1375, 435] on div "Invalid Traffic ✕" at bounding box center [1410, 430] width 287 height 26
click at [1370, 435] on span "Anti-Fraud" at bounding box center [1426, 435] width 251 height 20
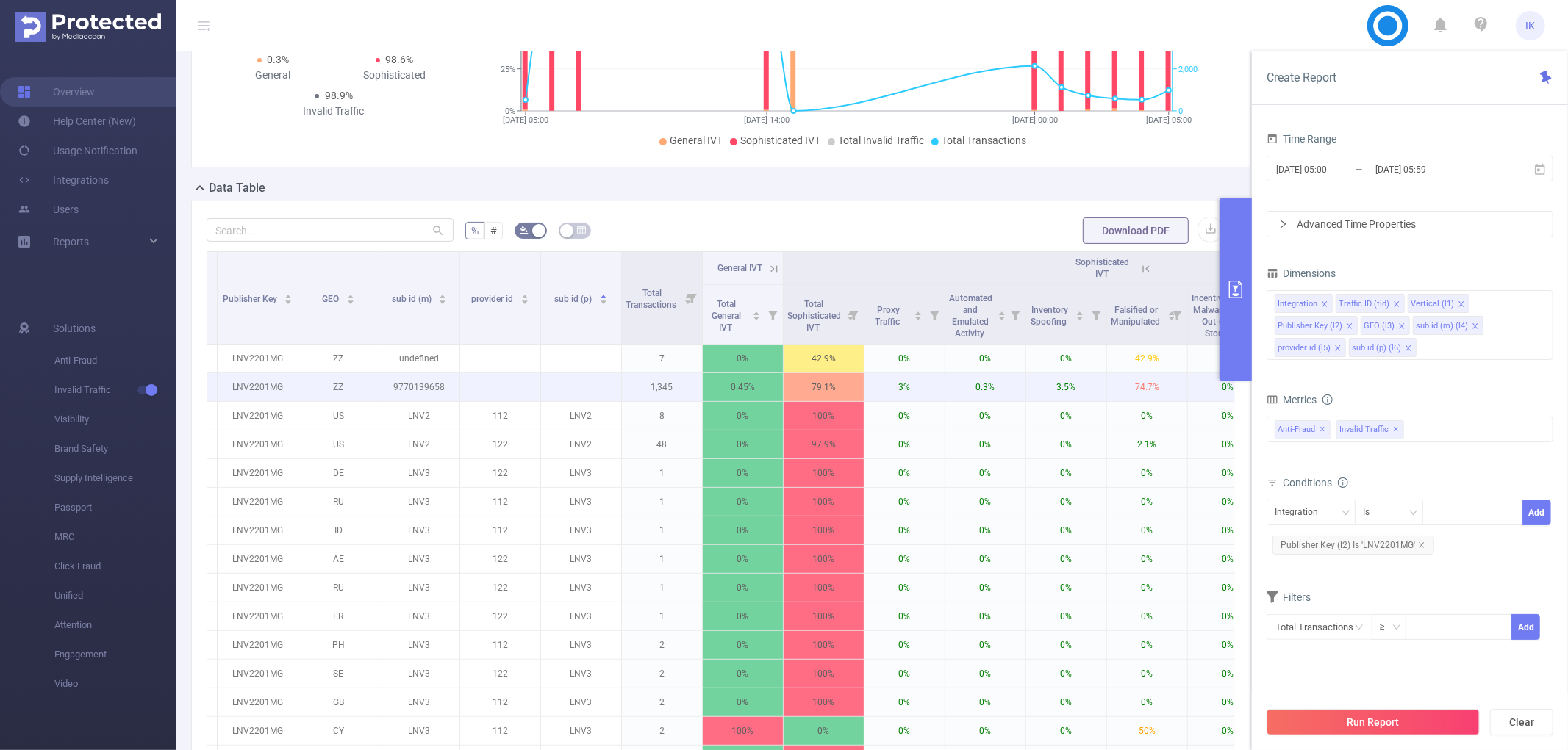
click at [1143, 401] on p "74.7%" at bounding box center [1147, 387] width 80 height 28
click at [1002, 233] on form "% # Download PDF" at bounding box center [721, 231] width 1028 height 30
click at [1416, 716] on button "Run Report" at bounding box center [1372, 722] width 213 height 26
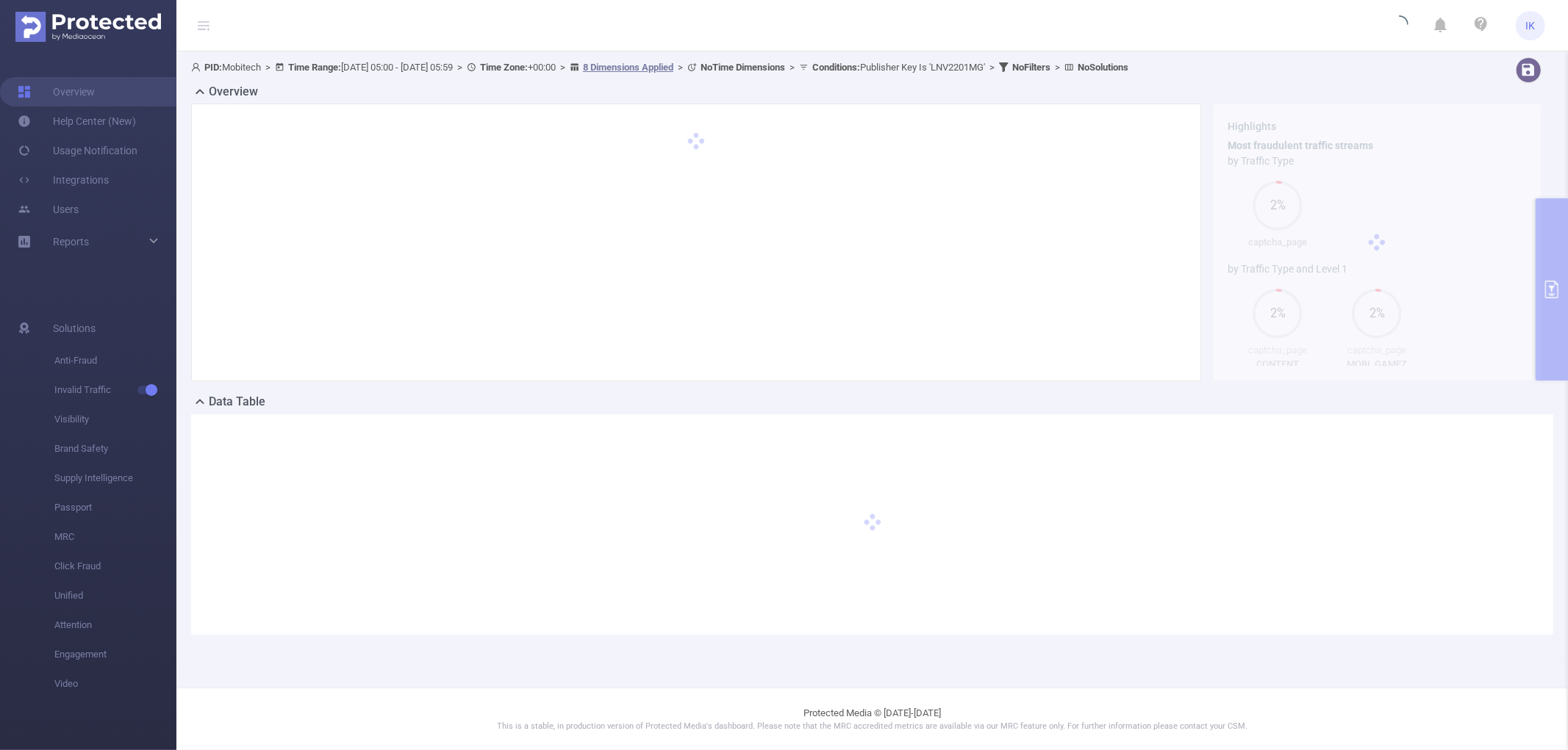
scroll to position [0, 0]
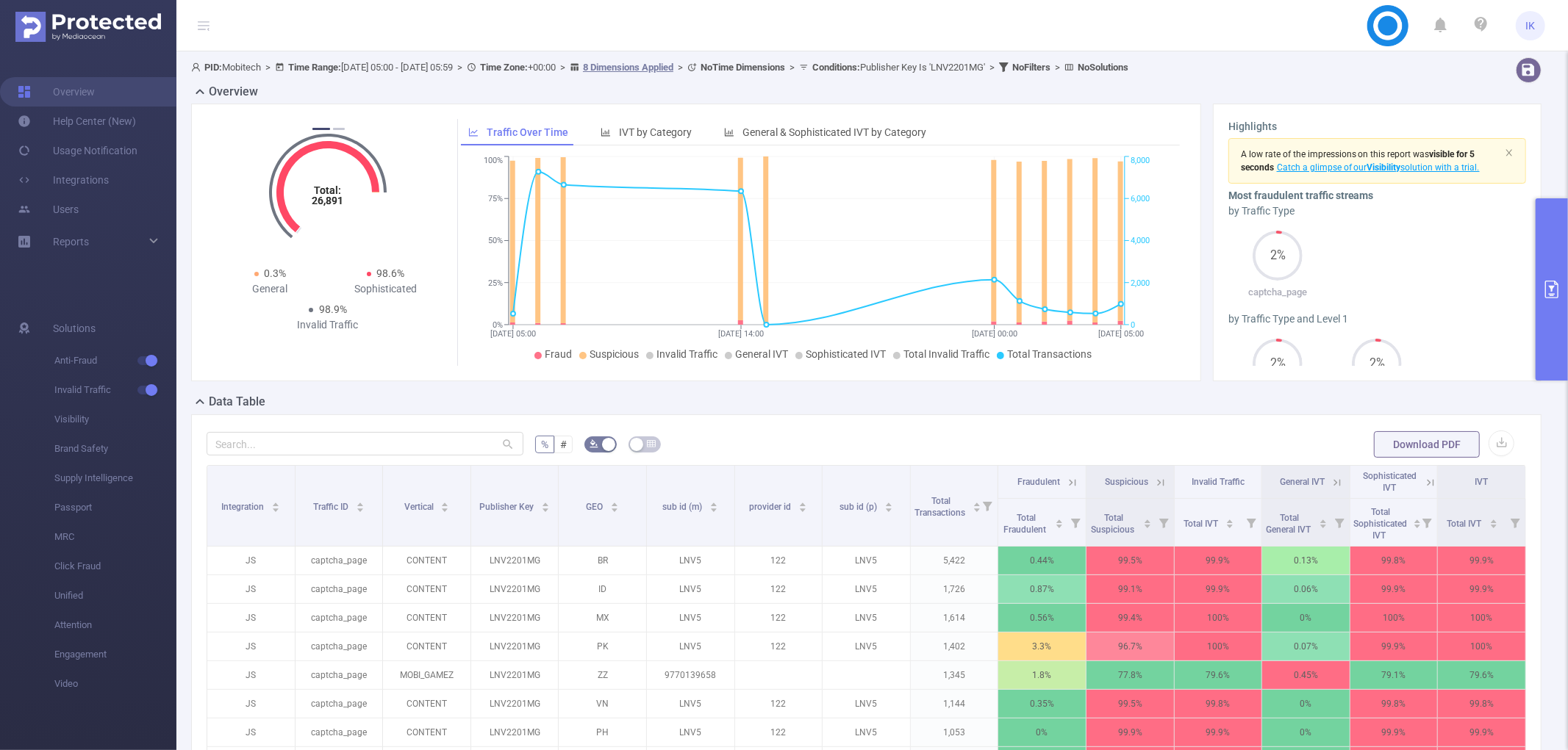
click at [1156, 481] on icon at bounding box center [1160, 483] width 13 height 13
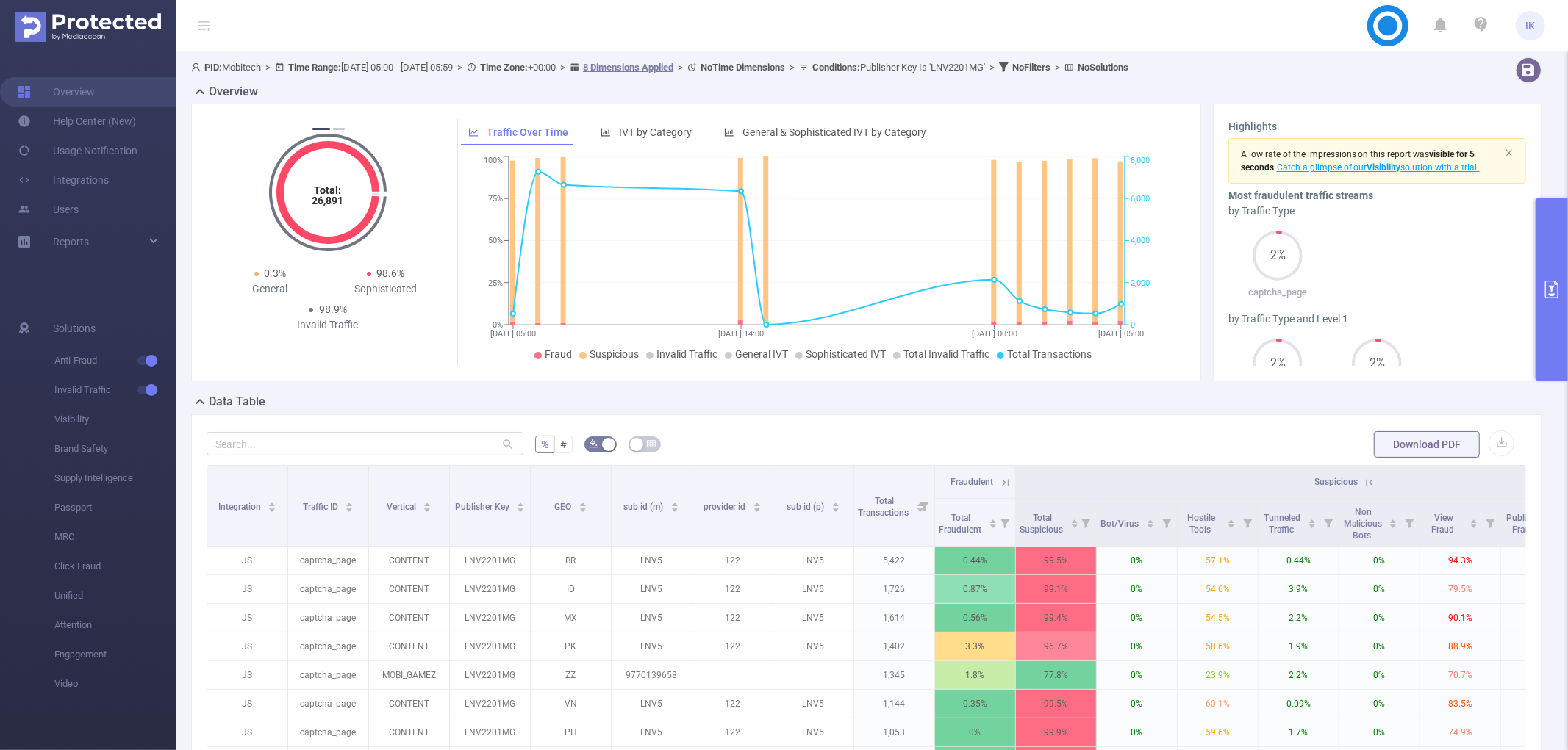
scroll to position [304, 0]
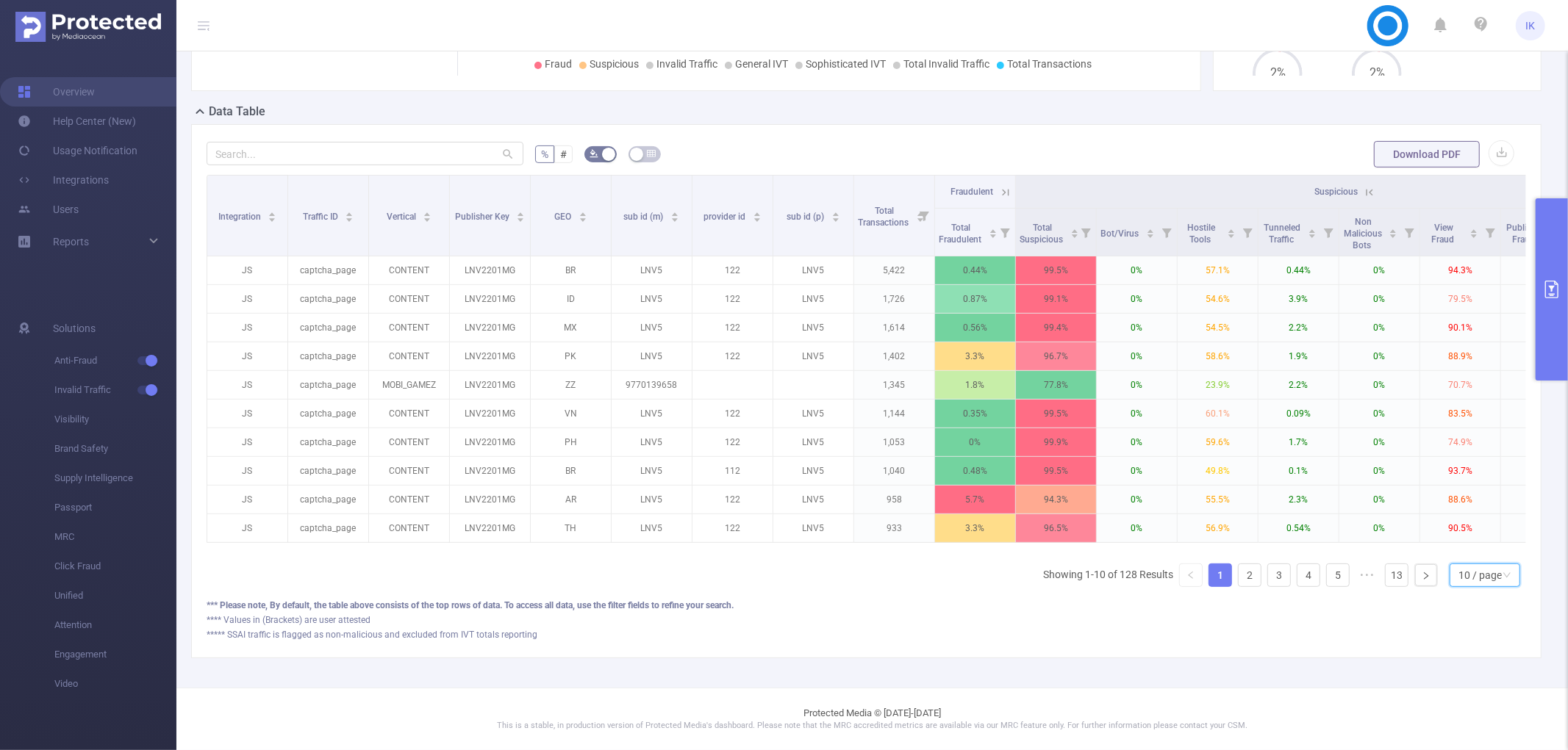
click at [1459, 574] on div "10 / page" at bounding box center [1480, 575] width 44 height 22
click at [1460, 556] on li "50 / page" at bounding box center [1472, 562] width 71 height 23
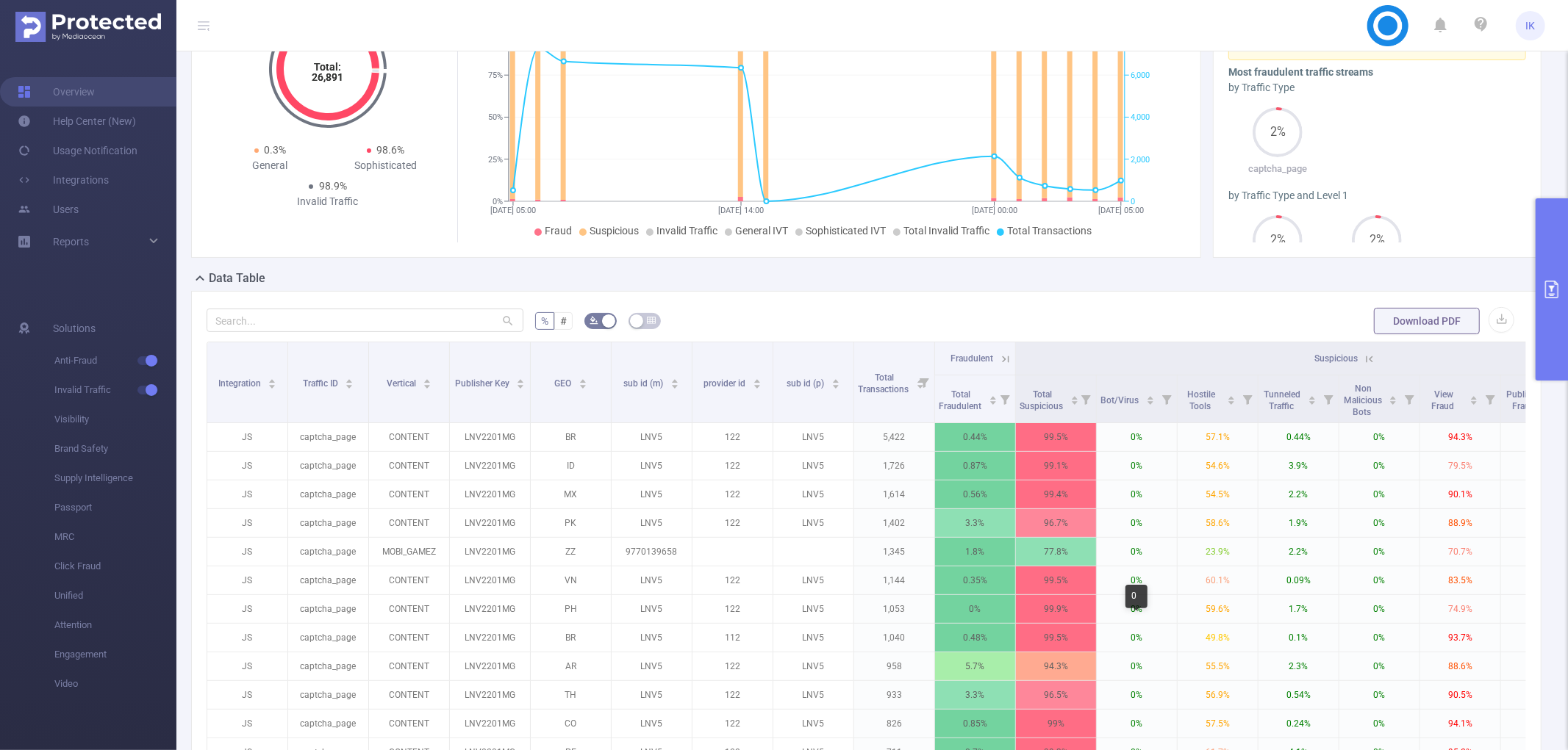
scroll to position [0, 0]
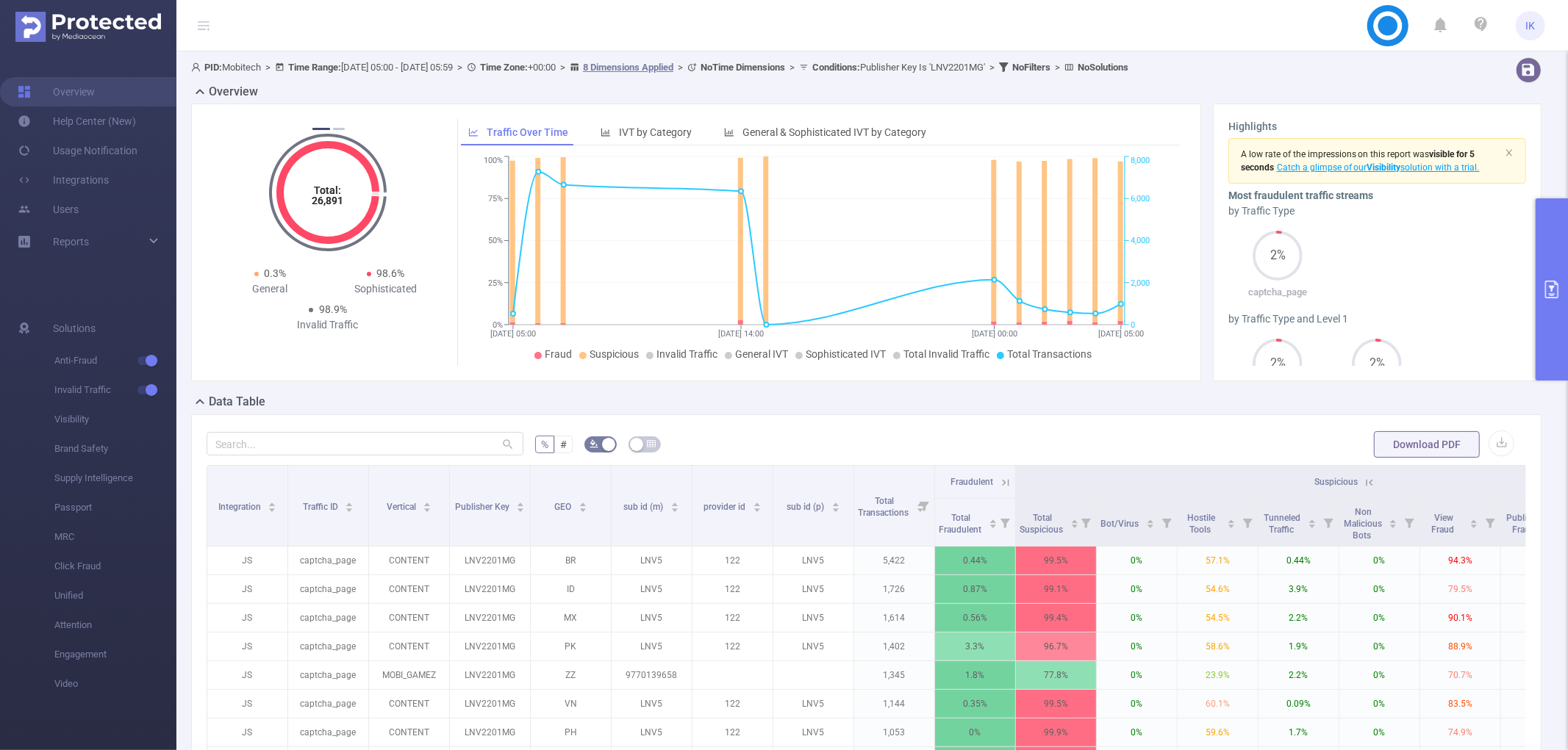
click at [1371, 482] on icon at bounding box center [1370, 482] width 7 height 7
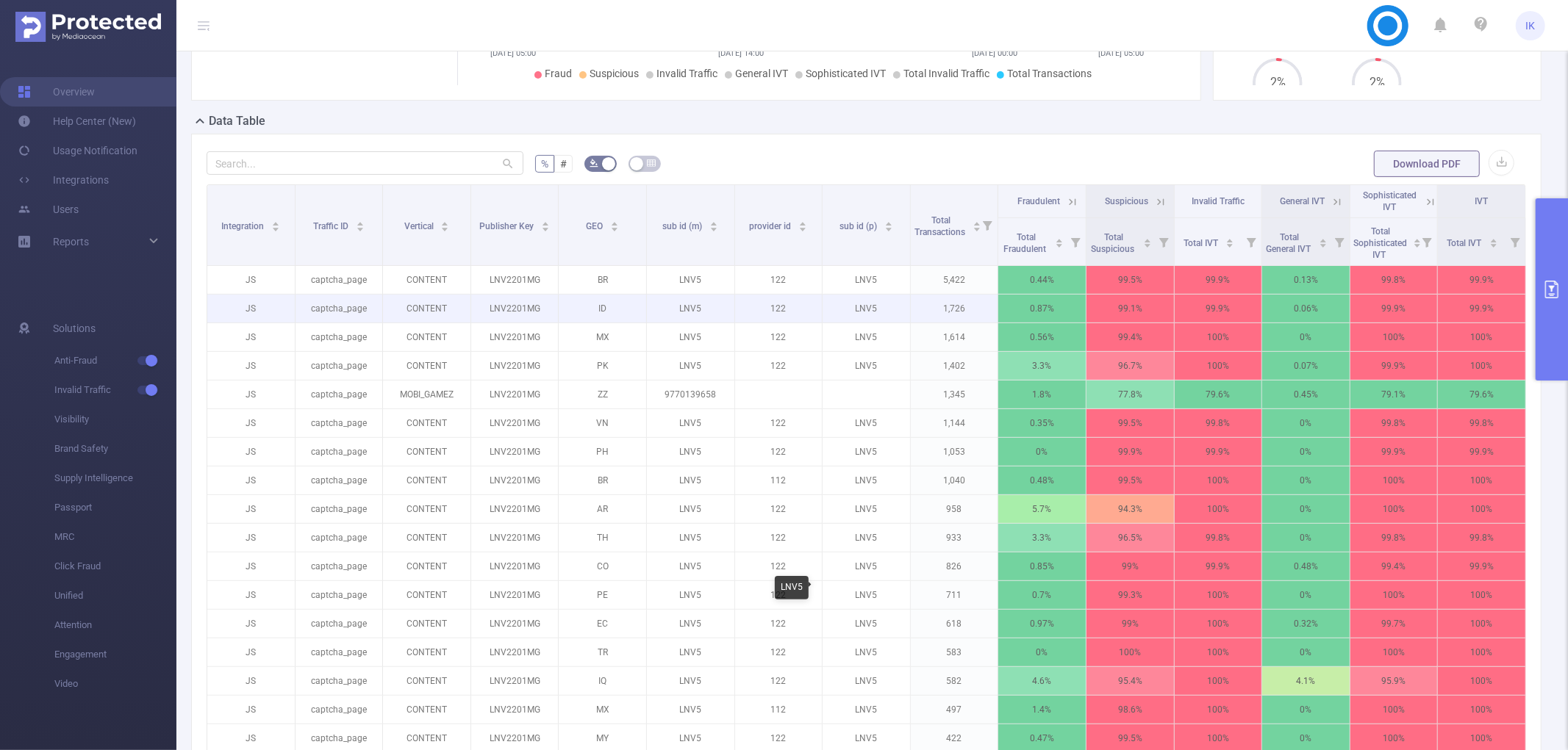
scroll to position [327, 0]
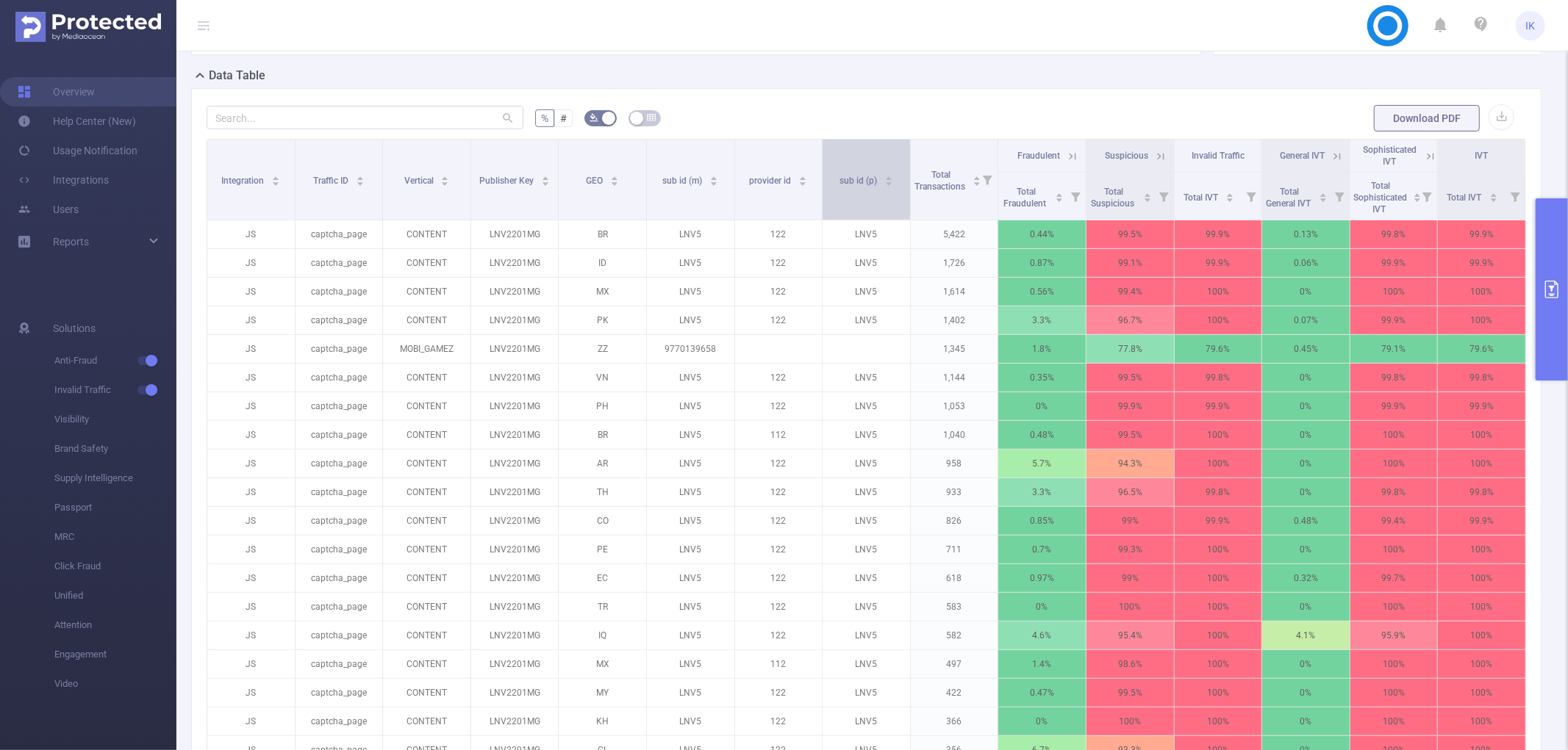
click at [854, 187] on div "sub id (p)" at bounding box center [867, 180] width 54 height 15
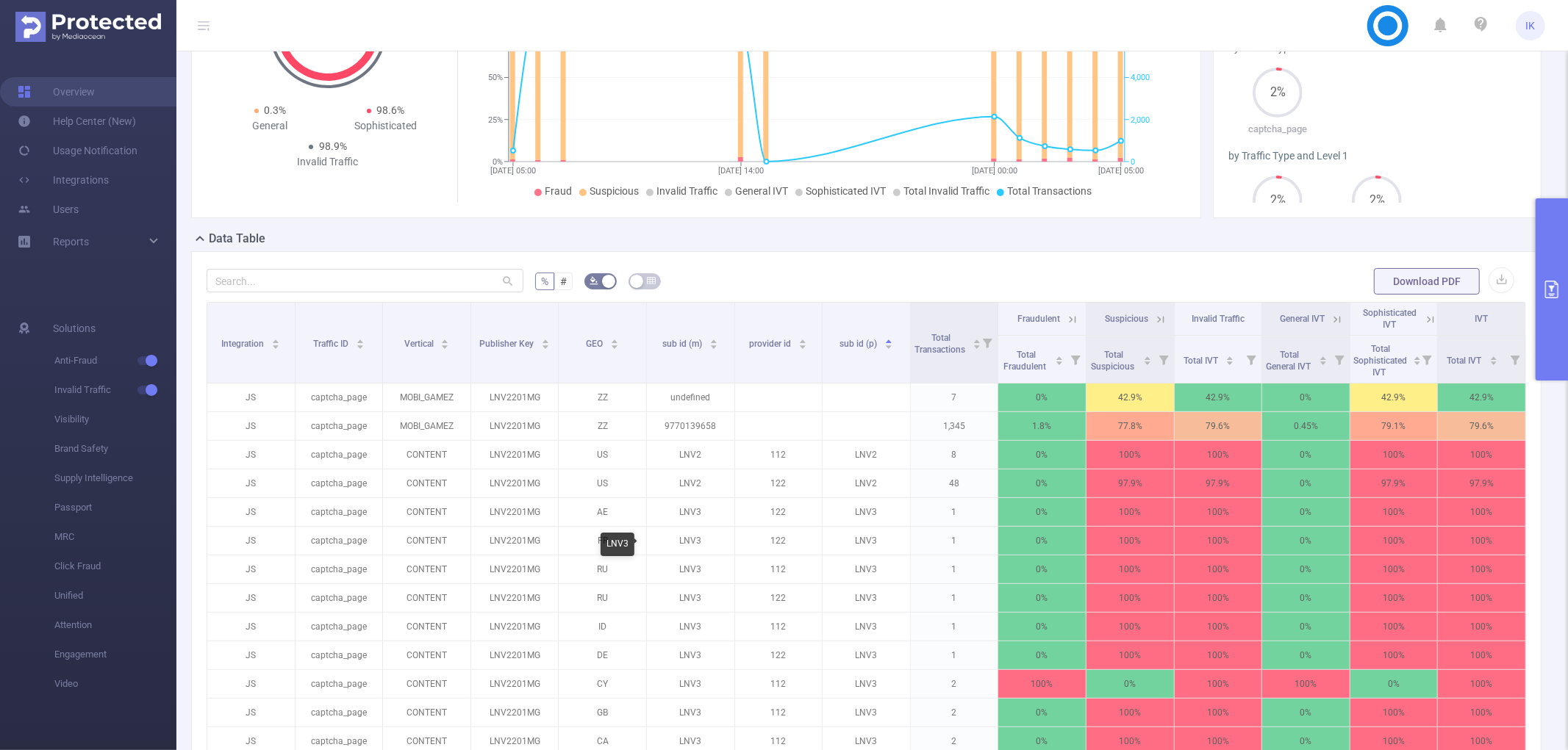
scroll to position [0, 0]
